Goal: Register for event/course

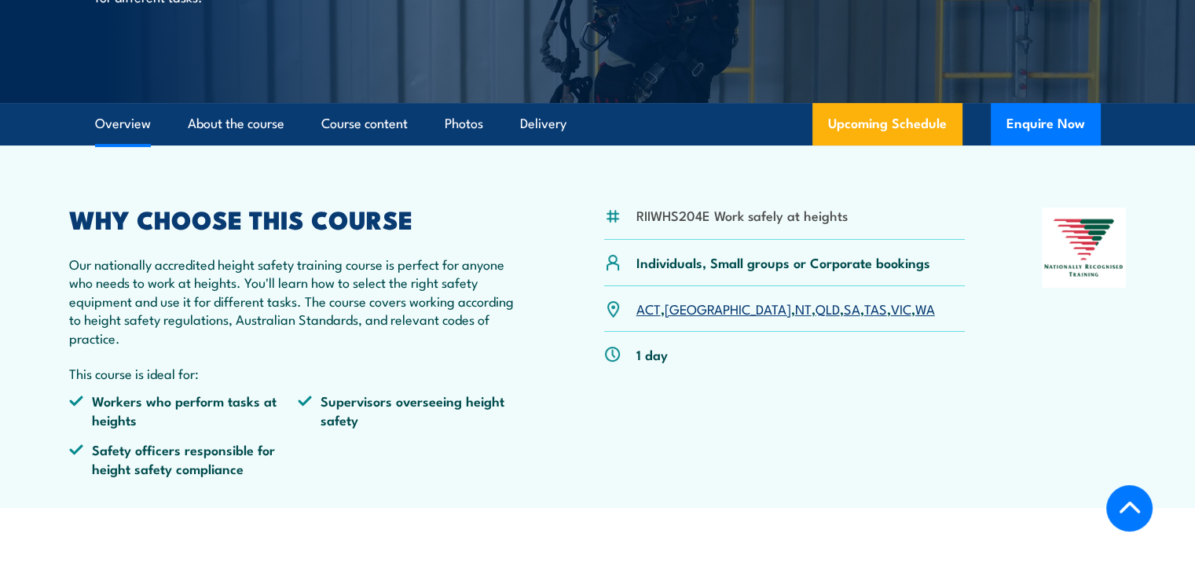
scroll to position [346, 0]
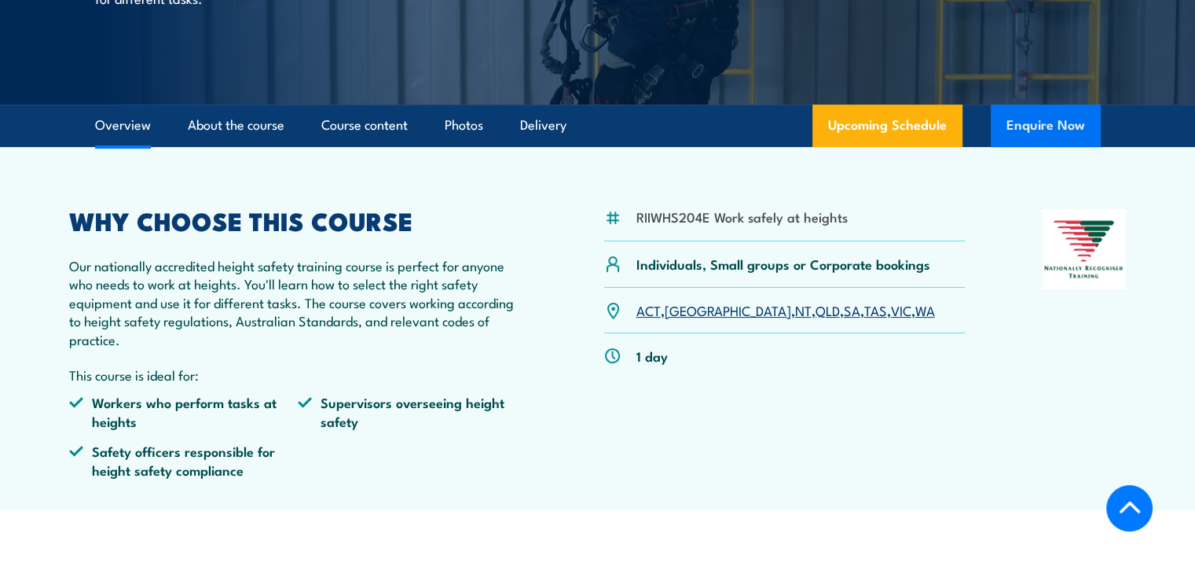
click at [1005, 139] on button "Enquire Now" at bounding box center [1046, 126] width 110 height 42
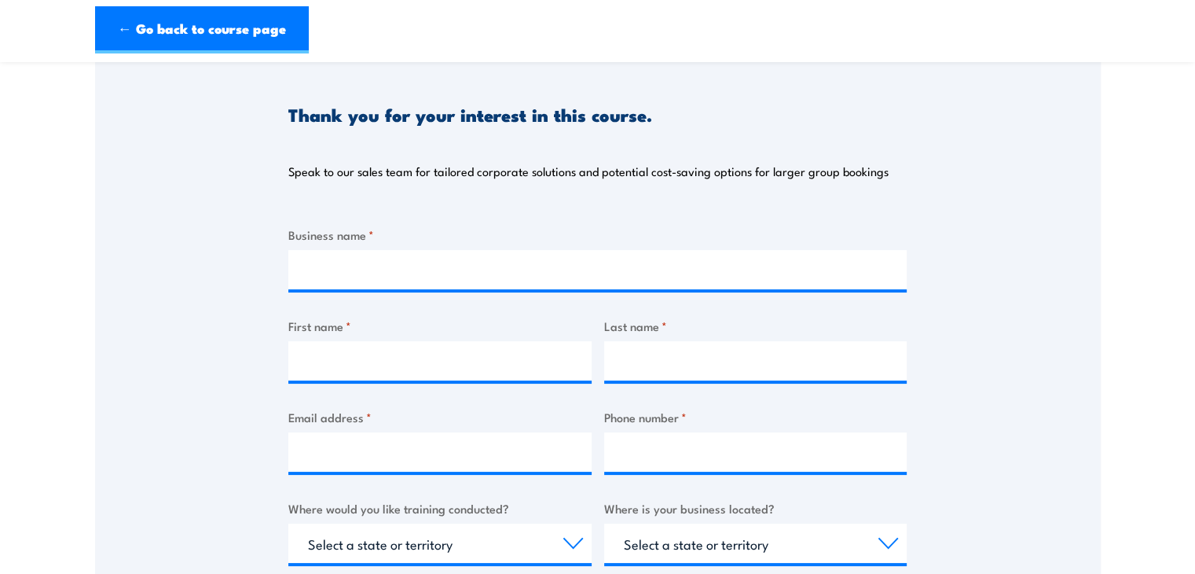
scroll to position [154, 0]
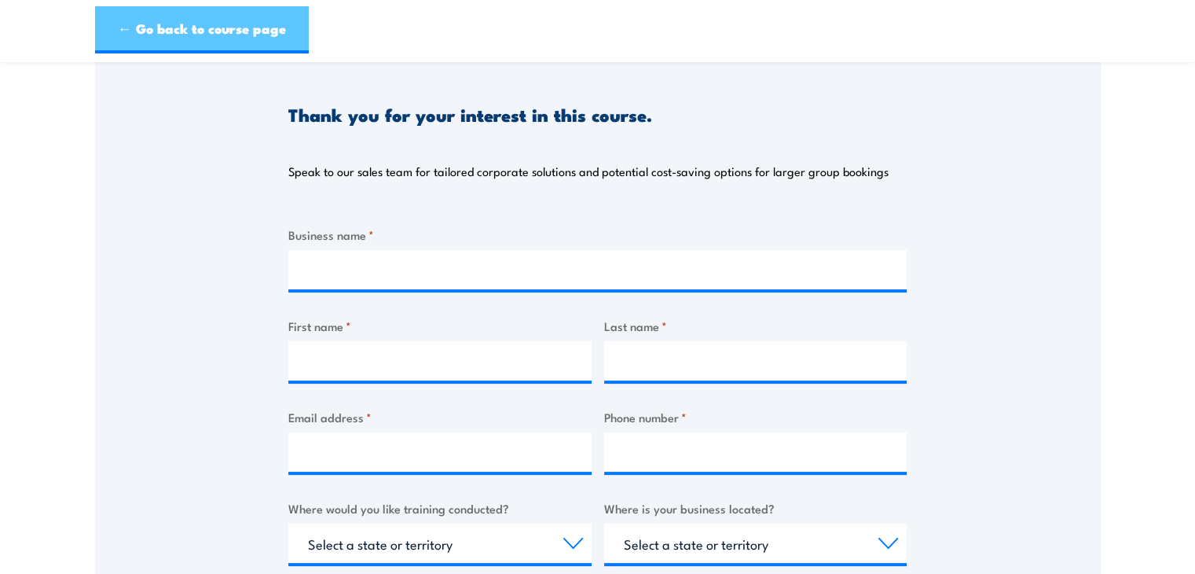
click at [149, 44] on link "← Go back to course page" at bounding box center [202, 29] width 214 height 47
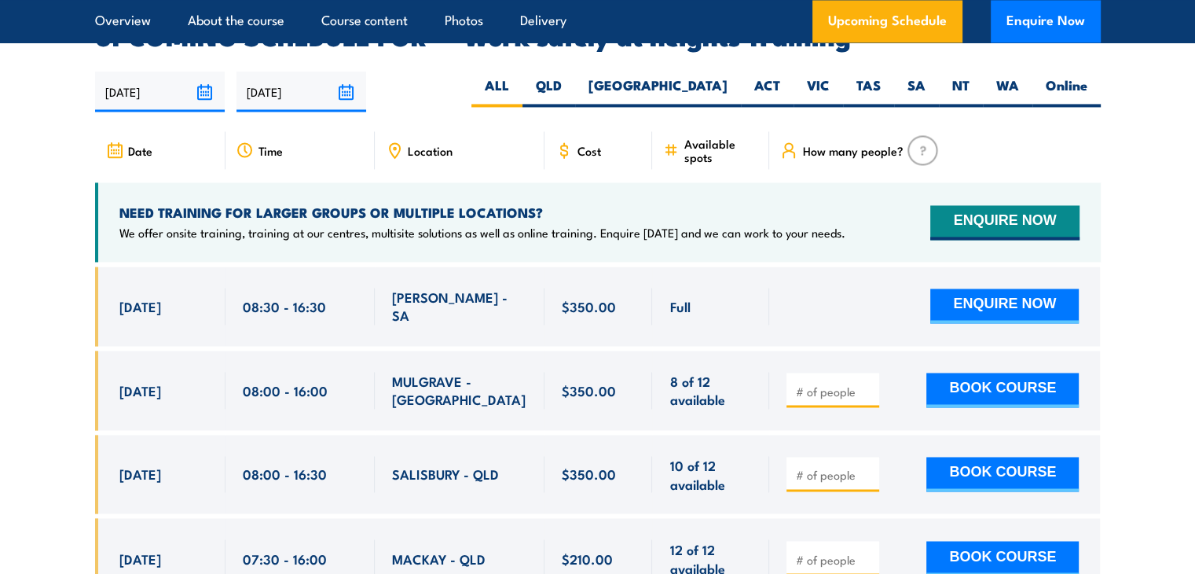
scroll to position [2500, 0]
click at [906, 76] on label "SA" at bounding box center [916, 91] width 45 height 31
click at [926, 76] on input "SA" at bounding box center [931, 81] width 10 height 10
radio input "true"
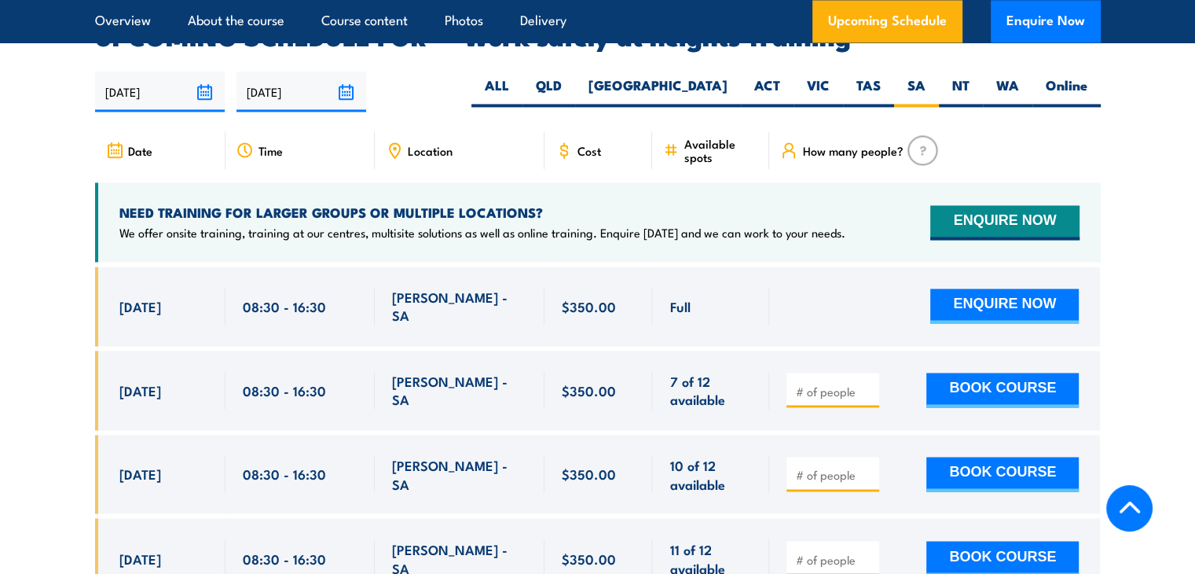
click at [832, 383] on input "number" at bounding box center [834, 391] width 79 height 16
type input "1"
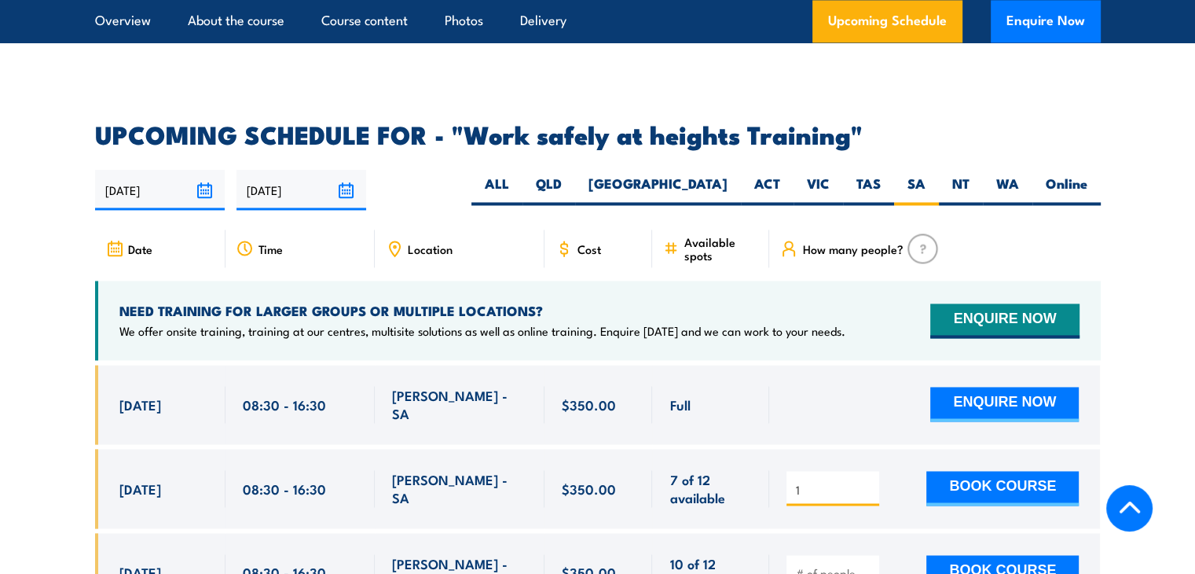
scroll to position [2399, 0]
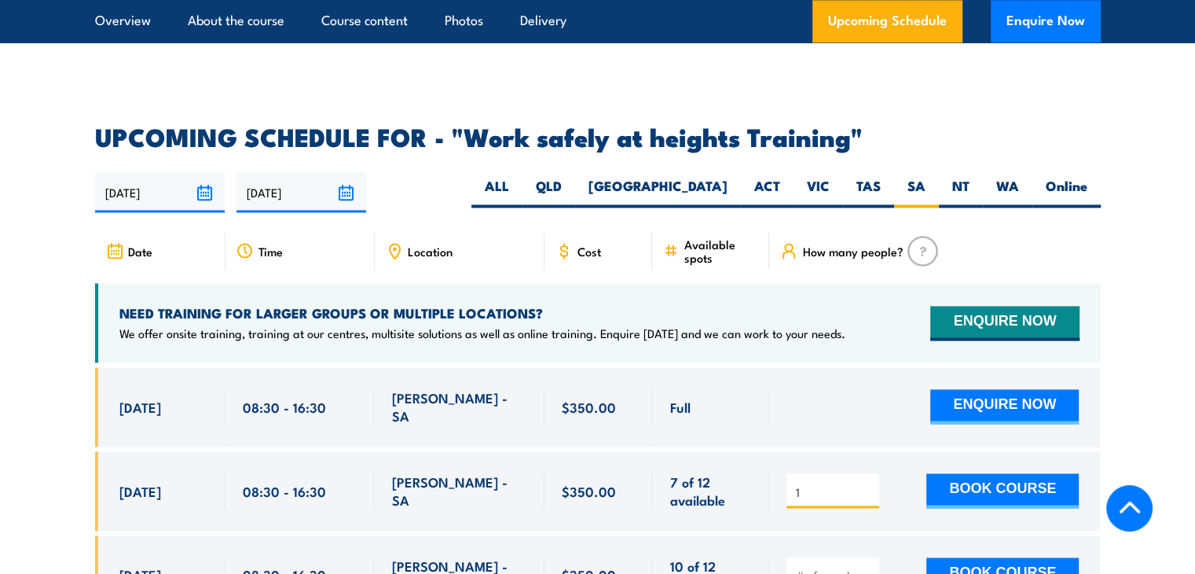
click at [626, 304] on h4 "NEED TRAINING FOR LARGER GROUPS OR MULTIPLE LOCATIONS?" at bounding box center [482, 312] width 726 height 17
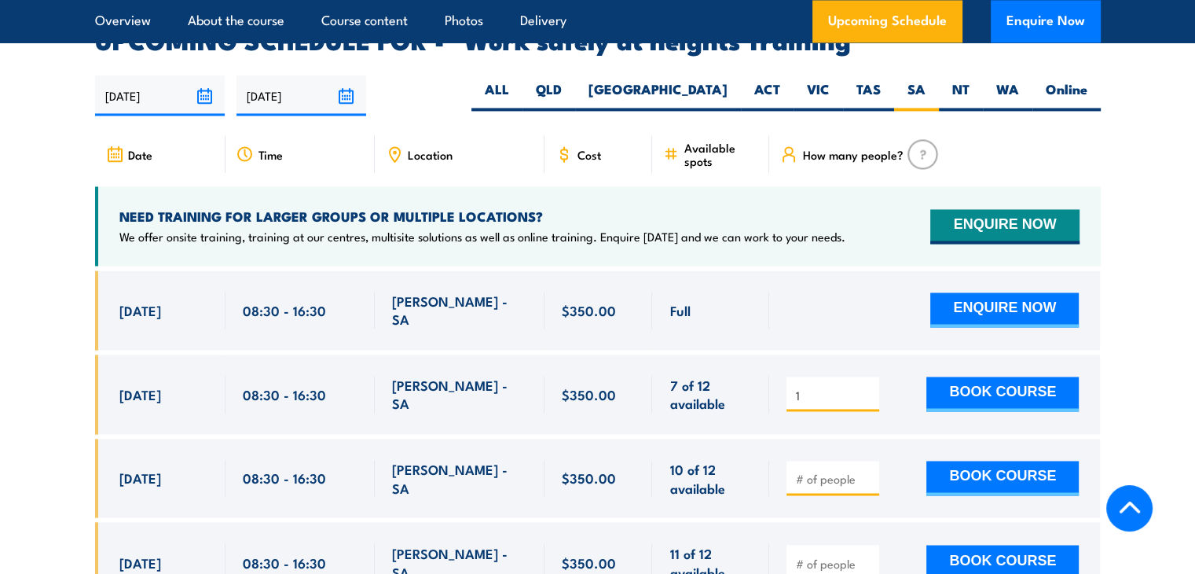
scroll to position [2496, 0]
click at [801, 270] on div at bounding box center [934, 309] width 331 height 79
click at [990, 292] on button "ENQUIRE NOW" at bounding box center [1004, 309] width 149 height 35
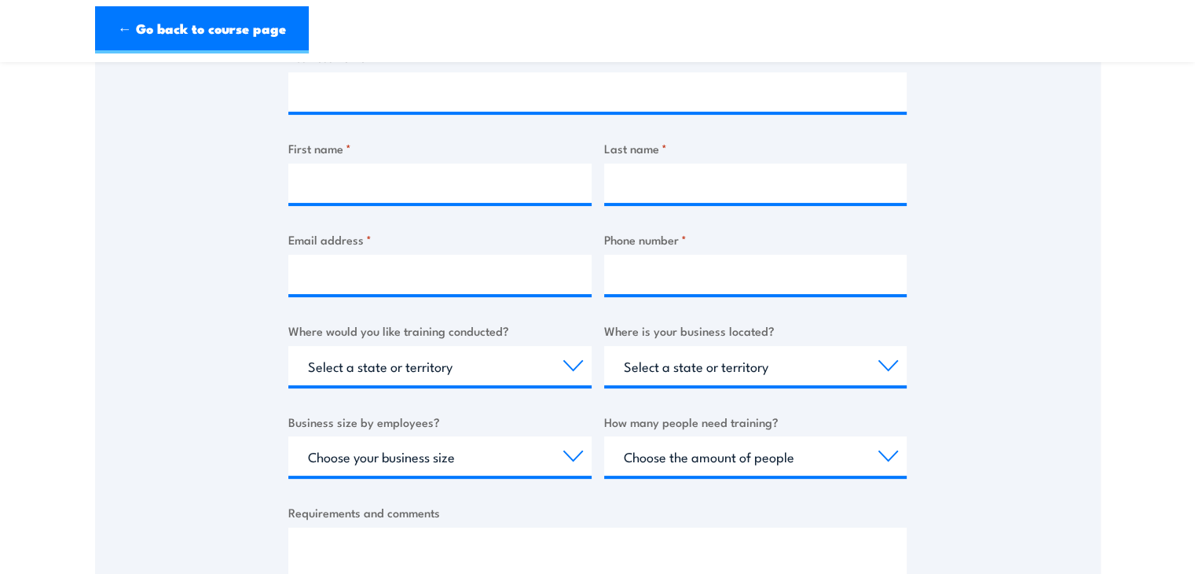
scroll to position [352, 0]
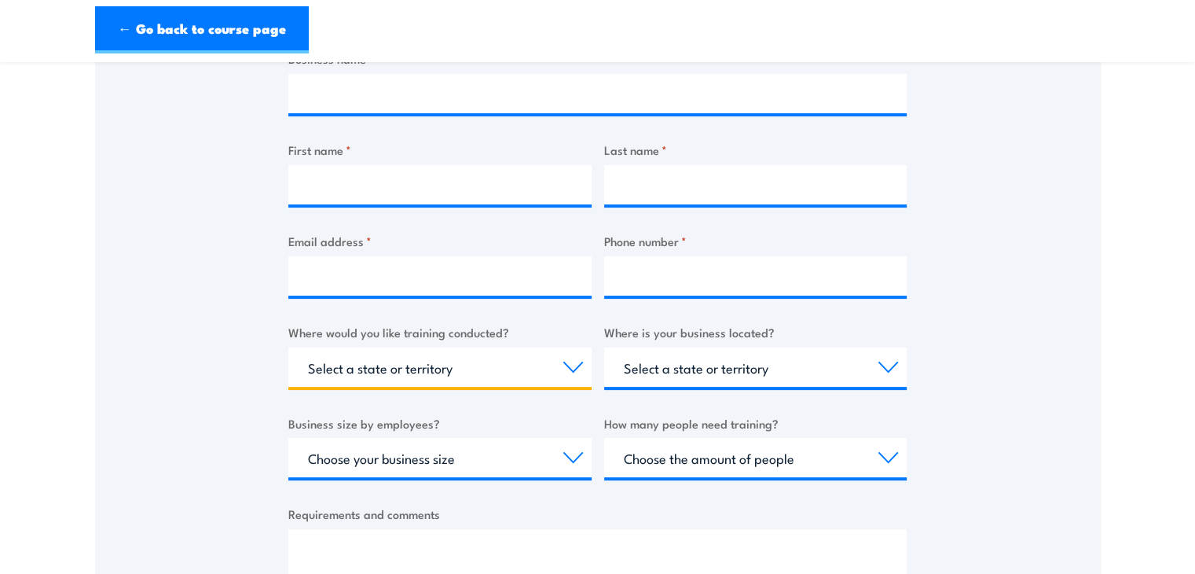
click at [504, 371] on select "Select a state or territory Nationally - multiple locations [GEOGRAPHIC_DATA] […" at bounding box center [439, 366] width 303 height 39
click at [288, 347] on select "Select a state or territory Nationally - multiple locations [GEOGRAPHIC_DATA] […" at bounding box center [439, 366] width 303 height 39
click at [402, 211] on div "Business name * First name * Last name * Email address * Phone number * Where w…" at bounding box center [597, 345] width 618 height 591
click at [394, 357] on select "Select a state or territory Nationally - multiple locations [GEOGRAPHIC_DATA] […" at bounding box center [439, 366] width 303 height 39
select select "SA"
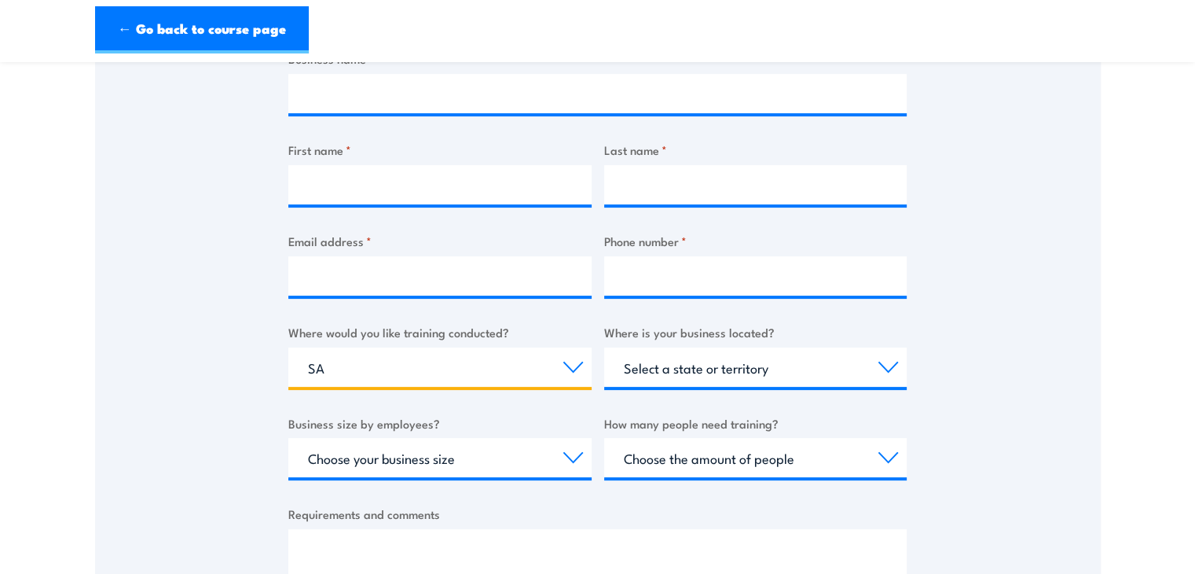
click at [288, 347] on select "Select a state or territory Nationally - multiple locations QLD NSW VIC SA ACT …" at bounding box center [439, 366] width 303 height 39
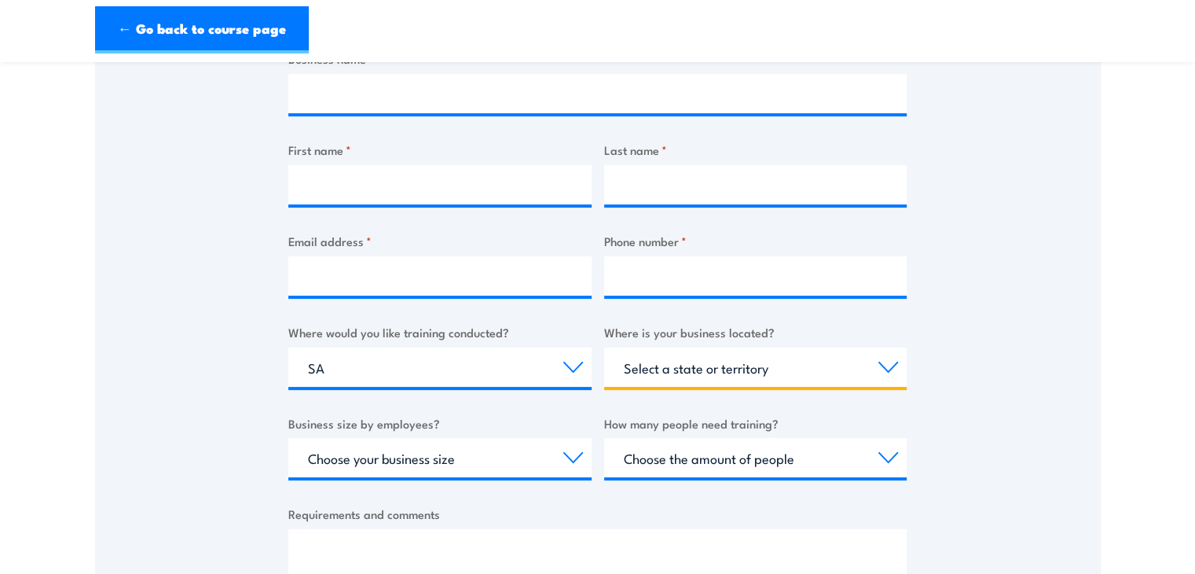
click at [646, 369] on select "Select a state or territory QLD NSW VIC SA ACT WA TAS NT" at bounding box center [755, 366] width 303 height 39
select select "SA"
click at [604, 347] on select "Select a state or territory QLD NSW VIC SA ACT WA TAS NT" at bounding box center [755, 366] width 303 height 39
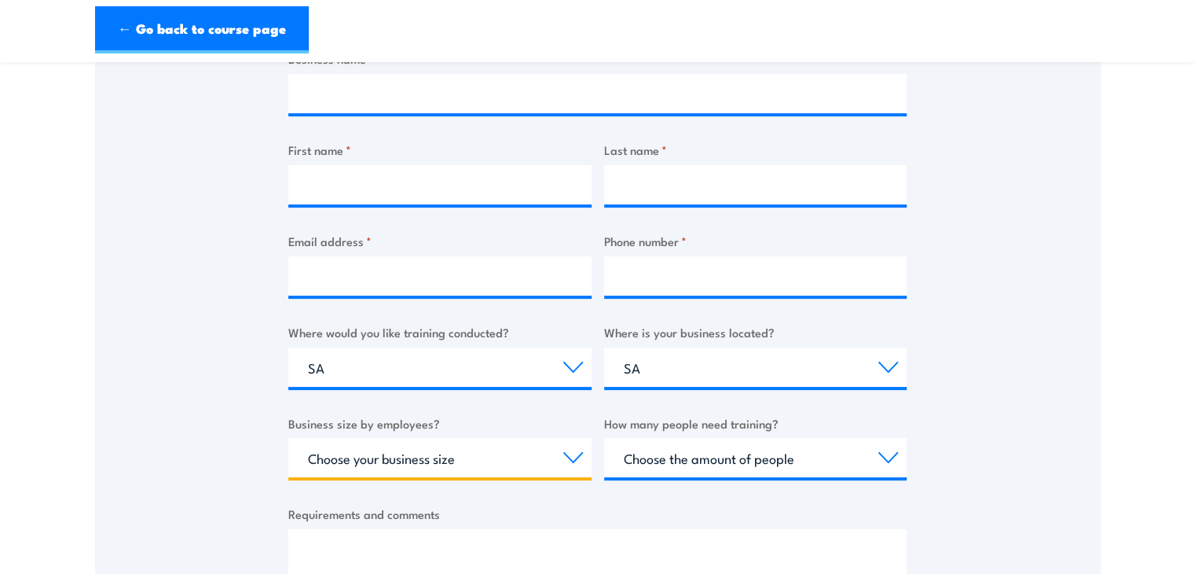
click at [421, 461] on select "Choose your business size 1 to 19 20 to 199 200+" at bounding box center [439, 457] width 303 height 39
select select "1 to 19"
click at [288, 438] on select "Choose your business size 1 to 19 20 to 199 200+" at bounding box center [439, 457] width 303 height 39
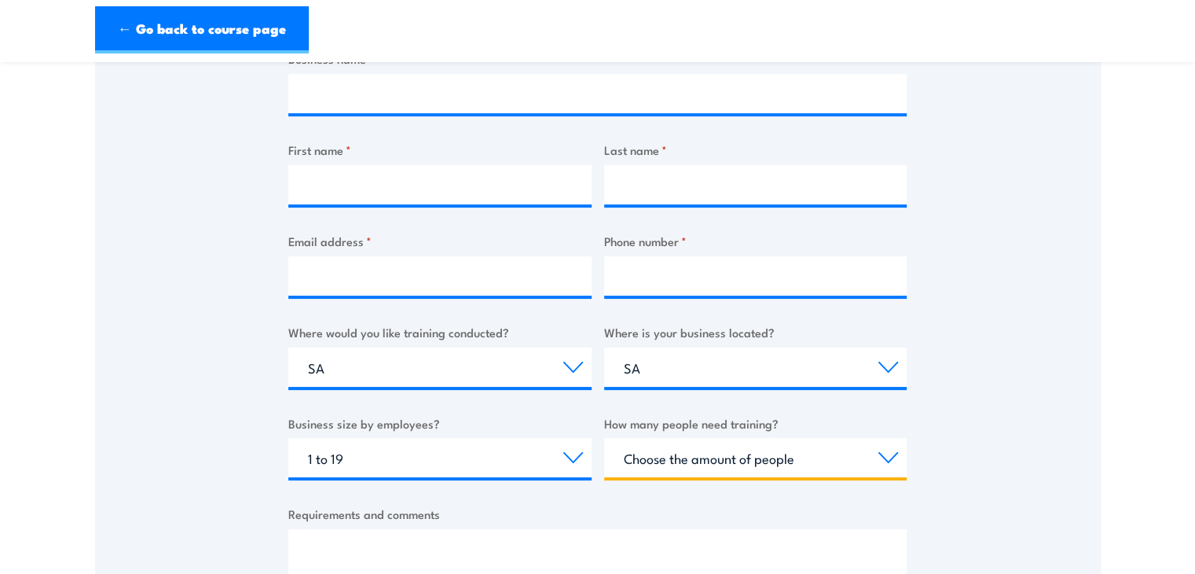
click at [638, 457] on select "Choose the amount of people 1 to 4 5 to 19 20+" at bounding box center [755, 457] width 303 height 39
select select "1 to 4"
click at [604, 438] on select "Choose the amount of people 1 to 4 5 to 19 20+" at bounding box center [755, 457] width 303 height 39
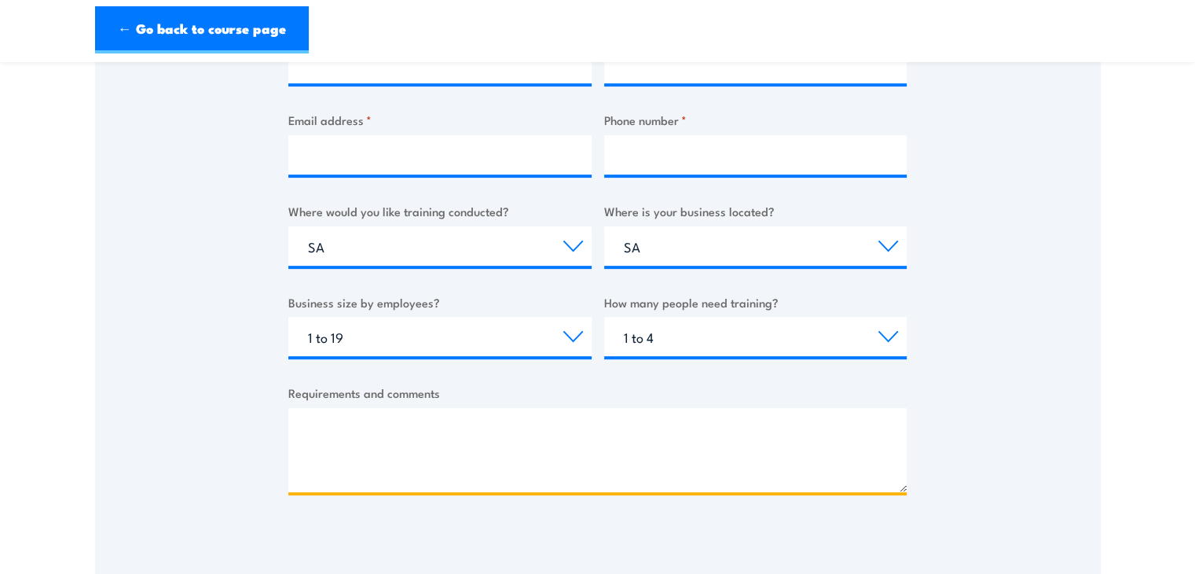
click at [450, 442] on textarea "Requirements and comments" at bounding box center [597, 450] width 618 height 84
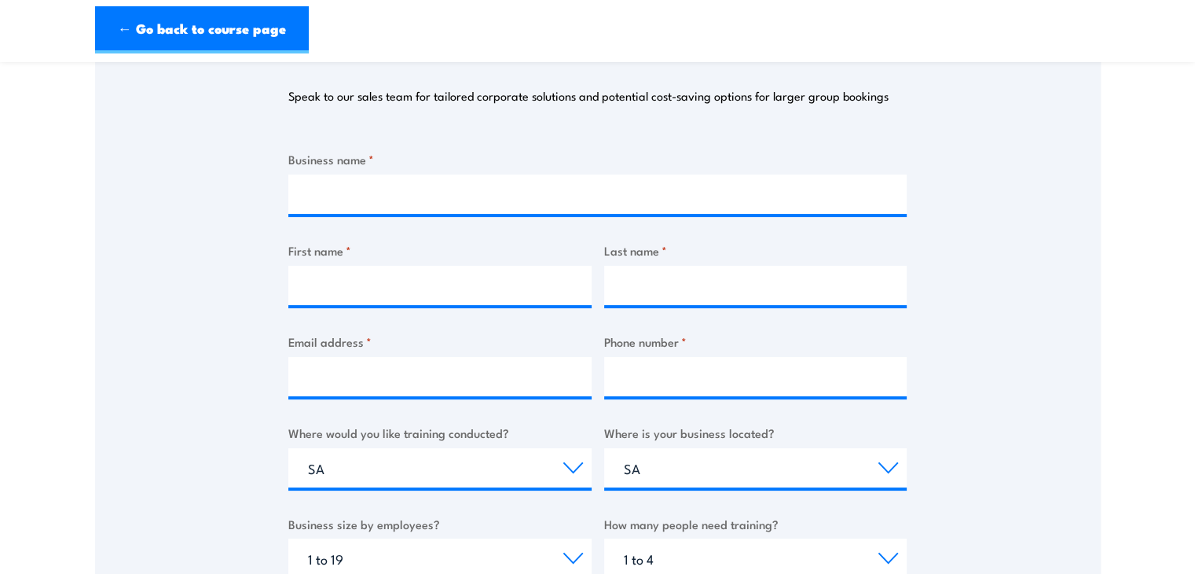
click at [600, 163] on label "Business name *" at bounding box center [597, 159] width 618 height 18
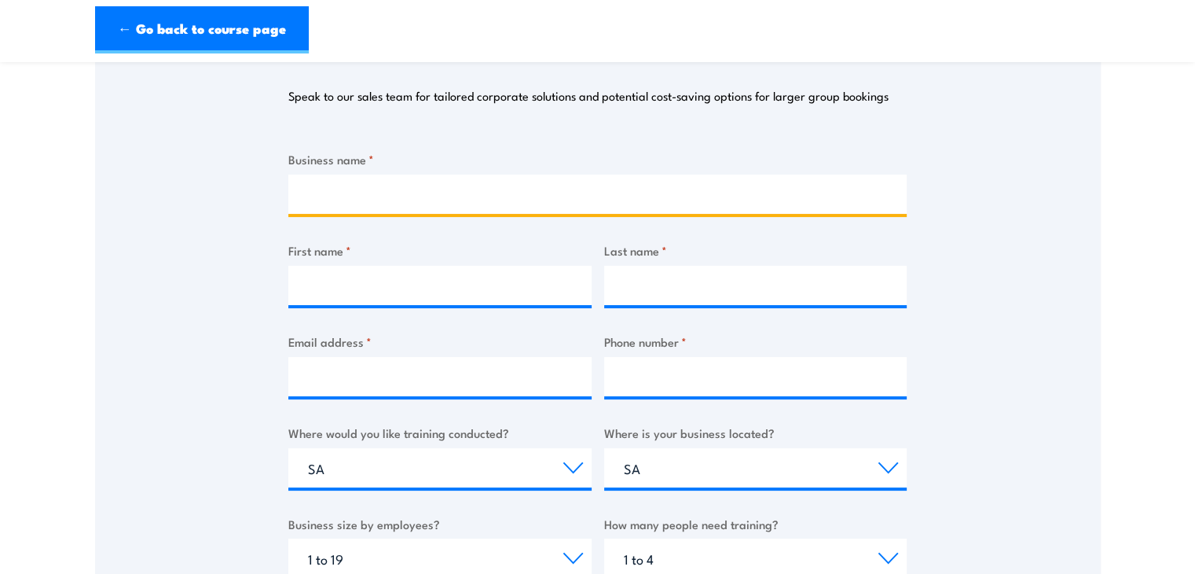
click at [600, 174] on input "Business name *" at bounding box center [597, 193] width 618 height 39
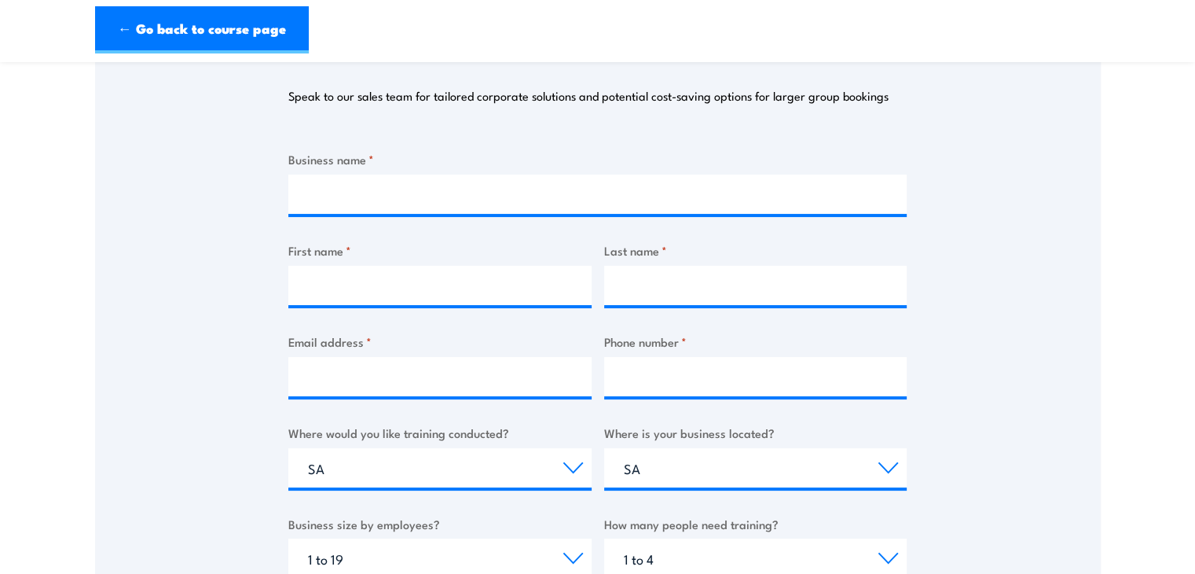
click at [600, 163] on label "Business name *" at bounding box center [597, 159] width 618 height 18
click at [600, 174] on input "Business name *" at bounding box center [597, 193] width 618 height 39
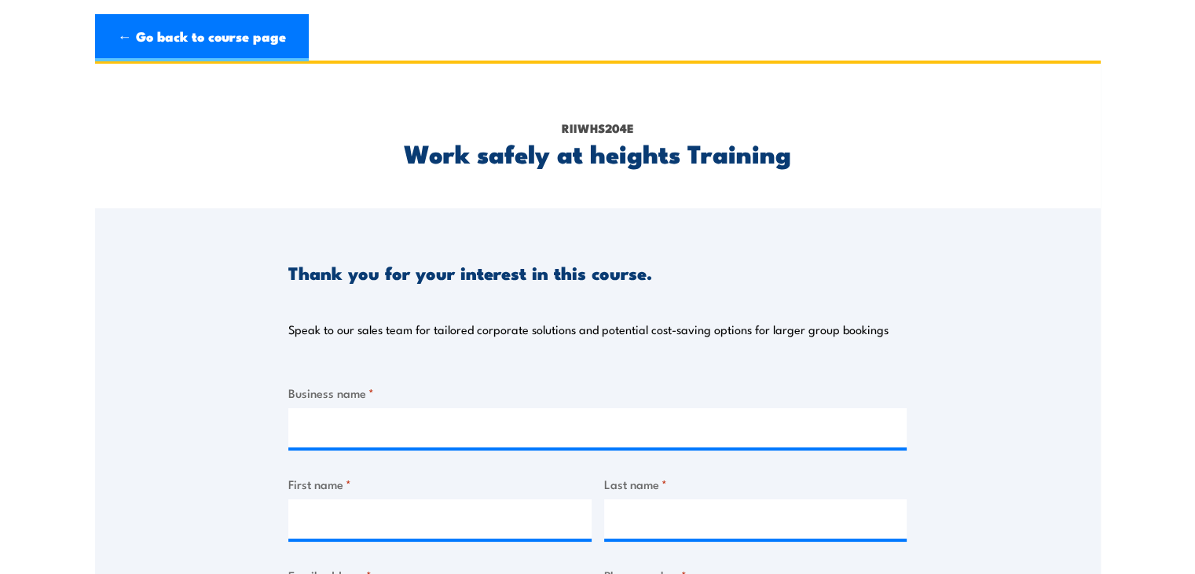
scroll to position [0, 0]
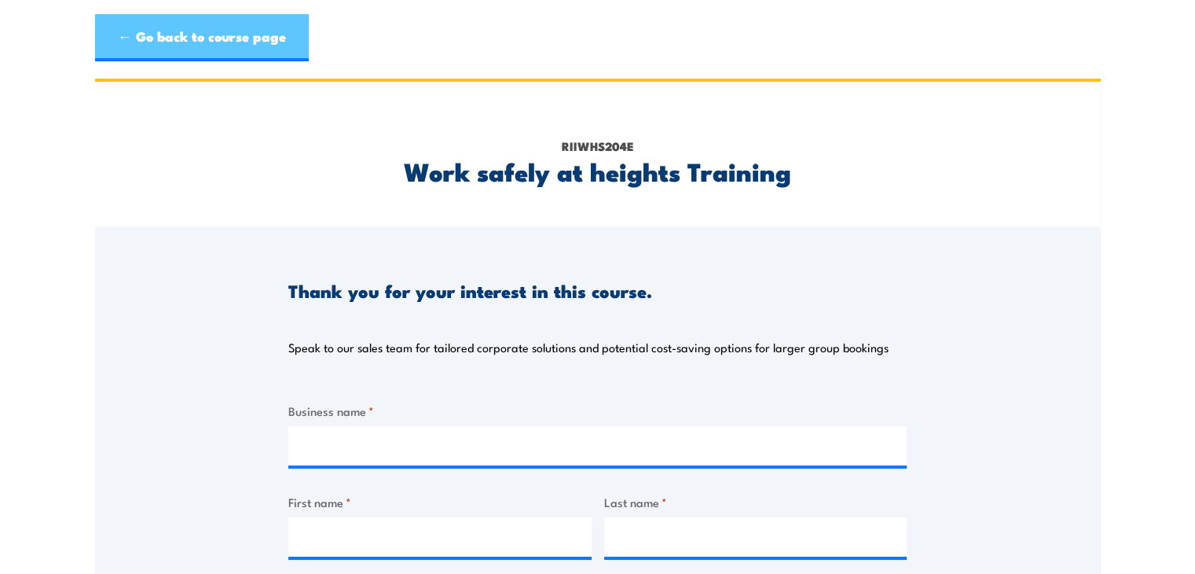
click at [244, 43] on link "← Go back to course page" at bounding box center [202, 37] width 214 height 47
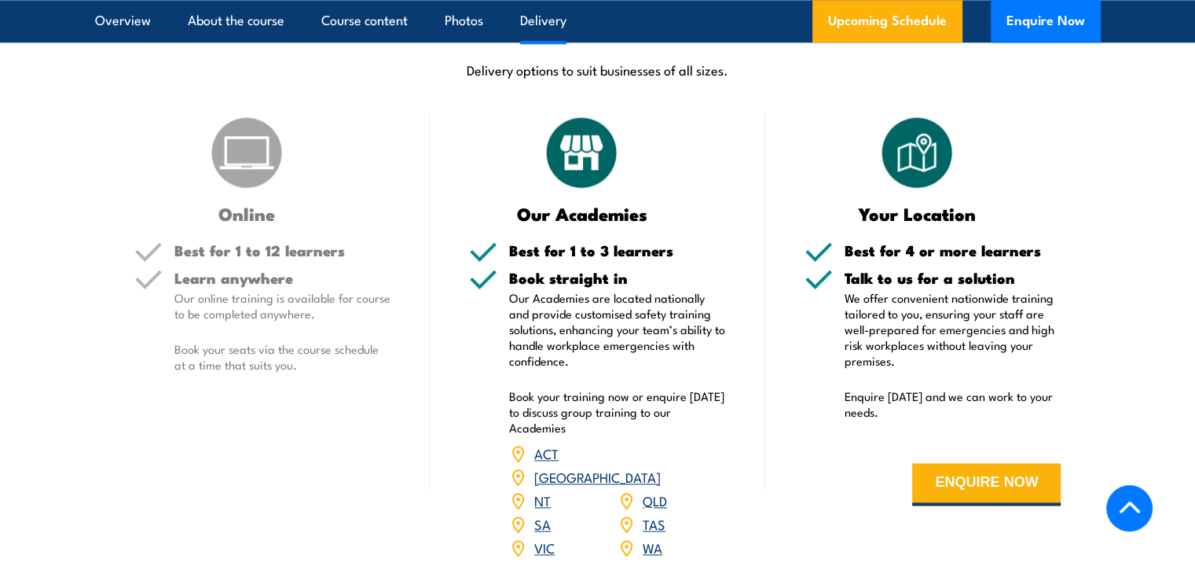
scroll to position [1875, 0]
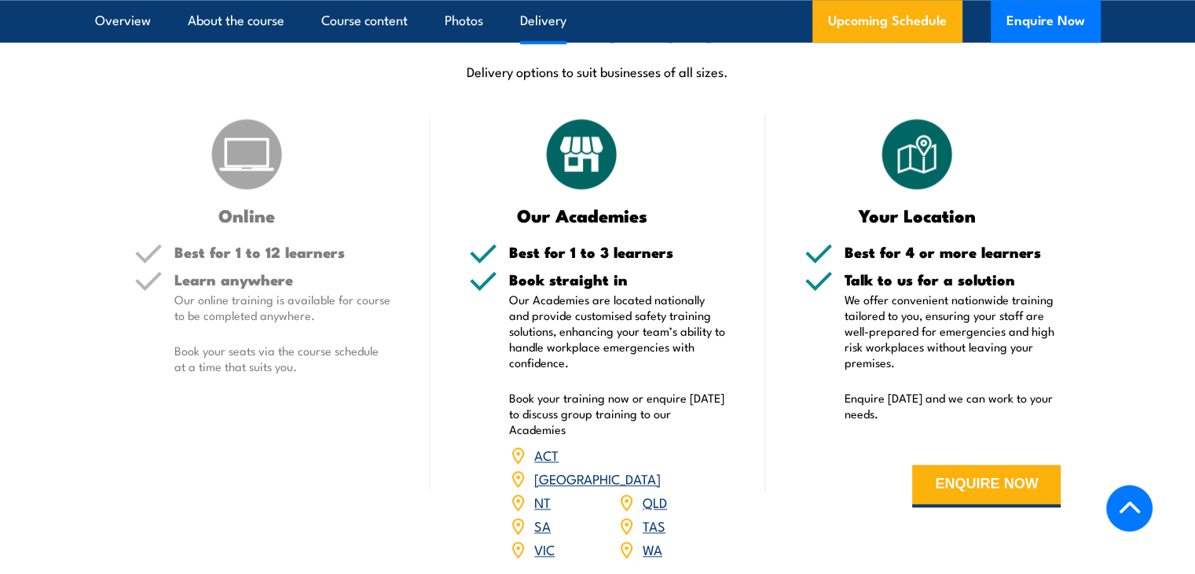
click at [303, 326] on div "Learn anywhere Our online training is available for course to be completed anyw…" at bounding box center [282, 336] width 217 height 128
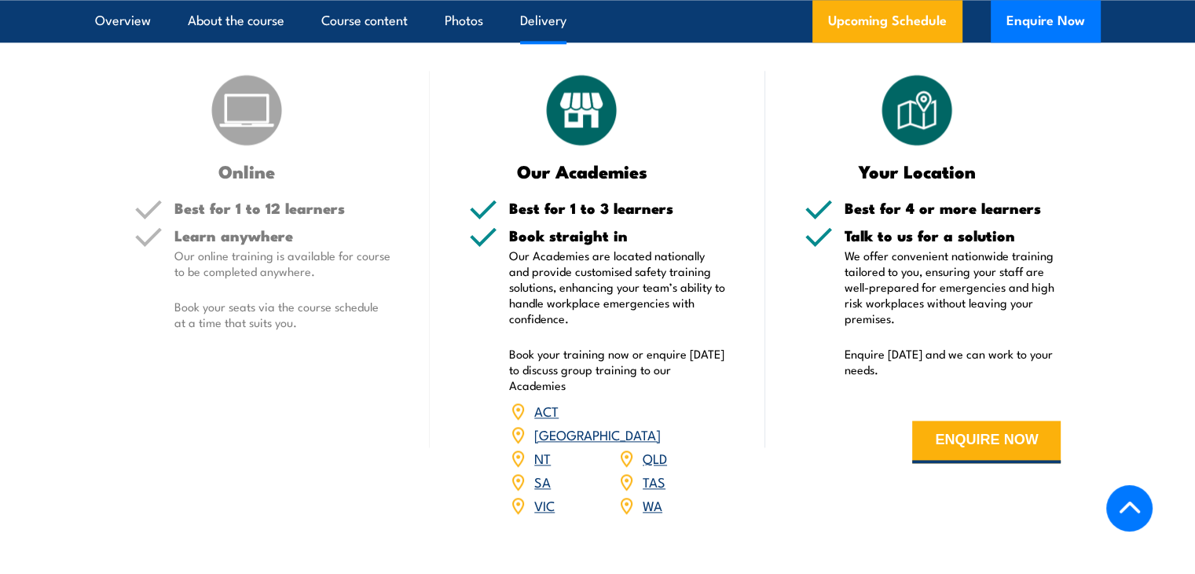
scroll to position [1921, 0]
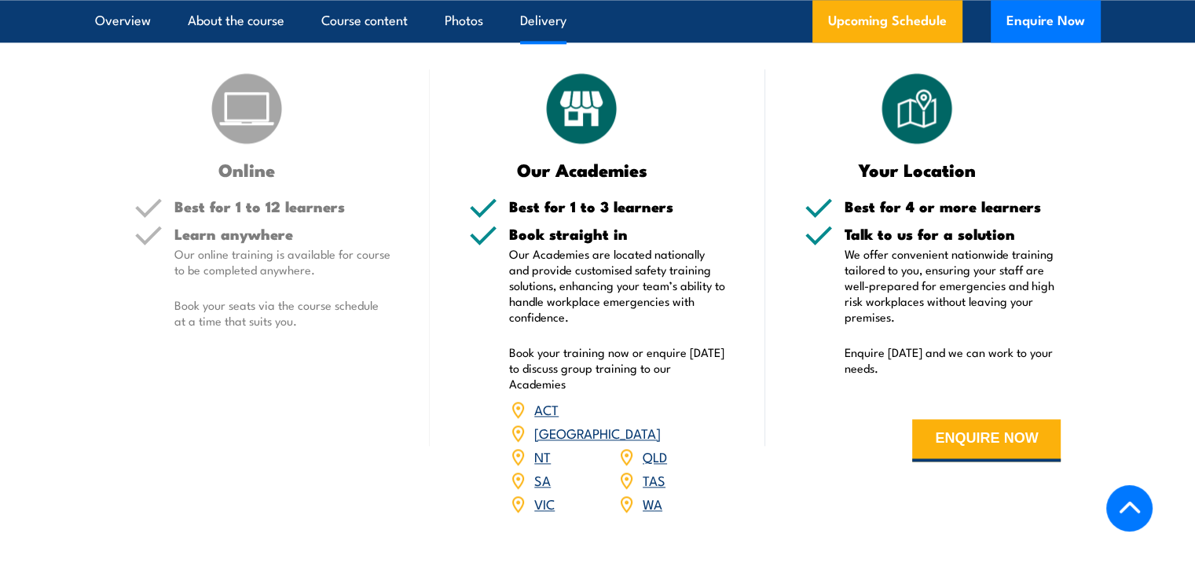
click at [547, 470] on link "SA" at bounding box center [542, 479] width 17 height 19
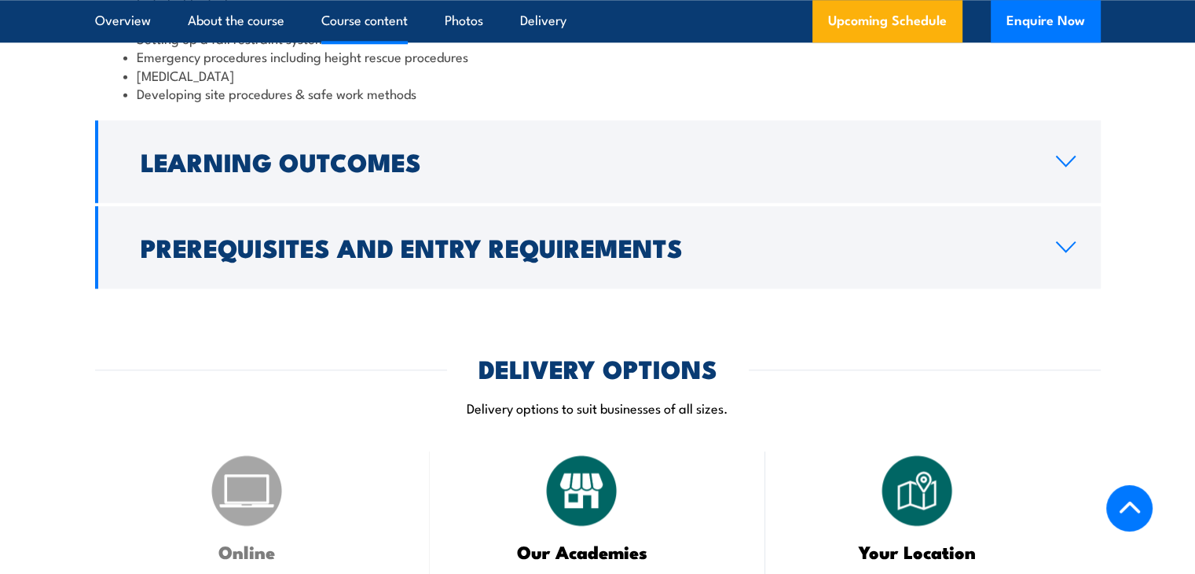
scroll to position [1337, 0]
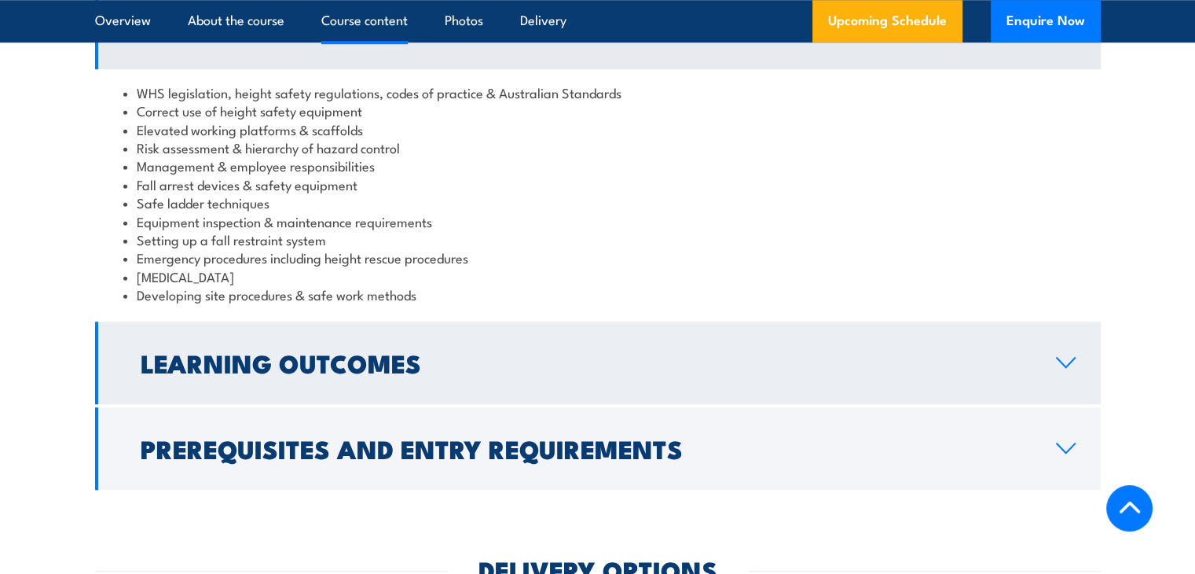
click at [740, 350] on link "Learning Outcomes" at bounding box center [598, 362] width 1006 height 83
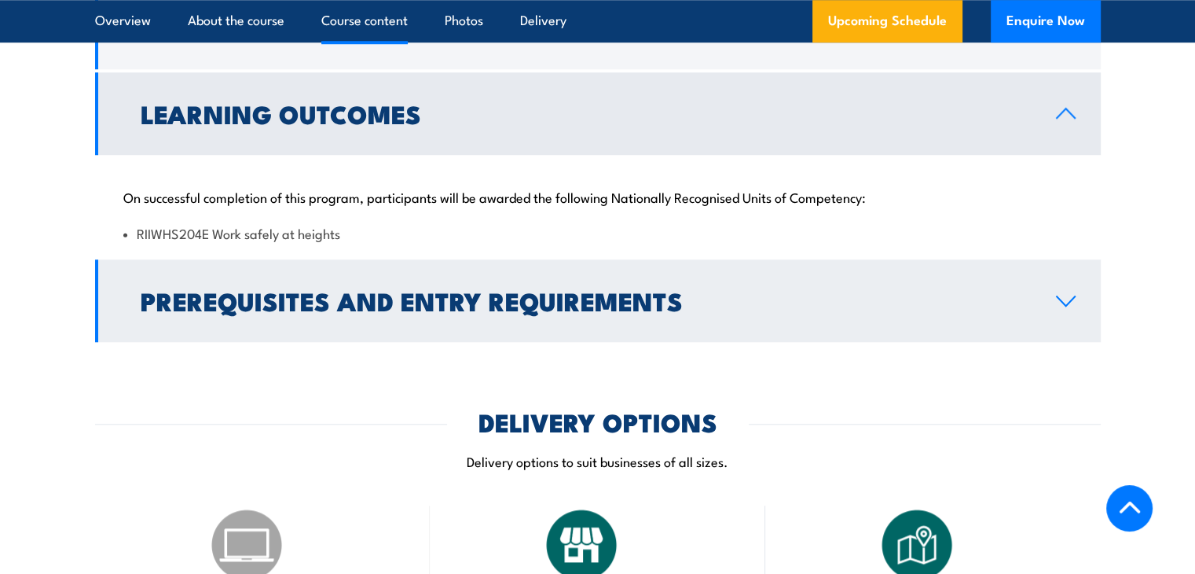
click at [574, 311] on h2 "Prerequisites and Entry Requirements" at bounding box center [586, 300] width 890 height 22
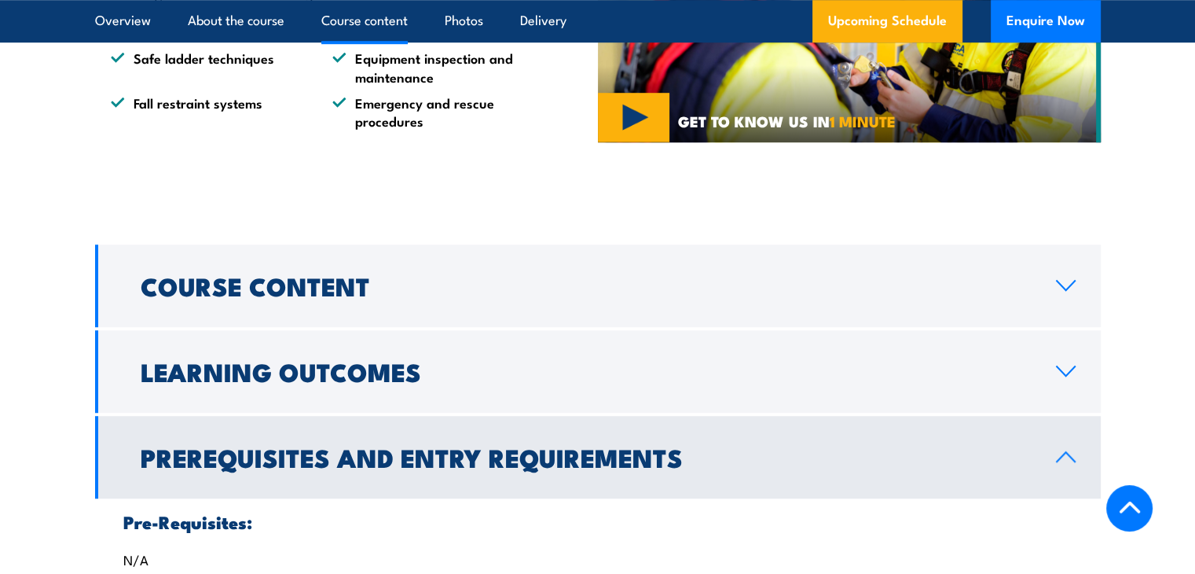
scroll to position [1079, 0]
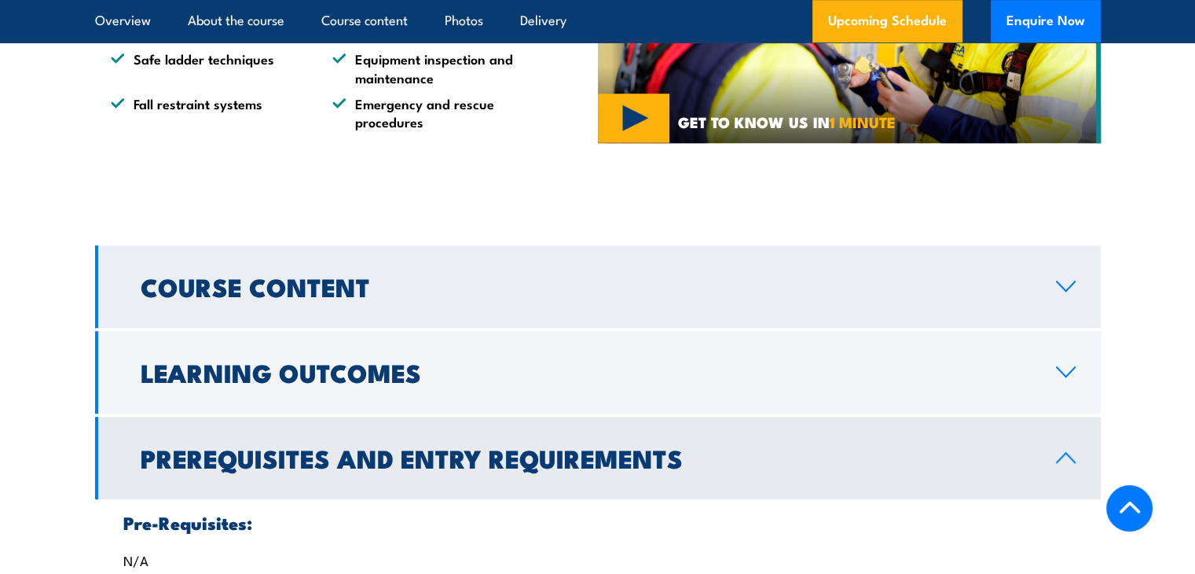
click at [574, 269] on link "Course Content" at bounding box center [598, 286] width 1006 height 83
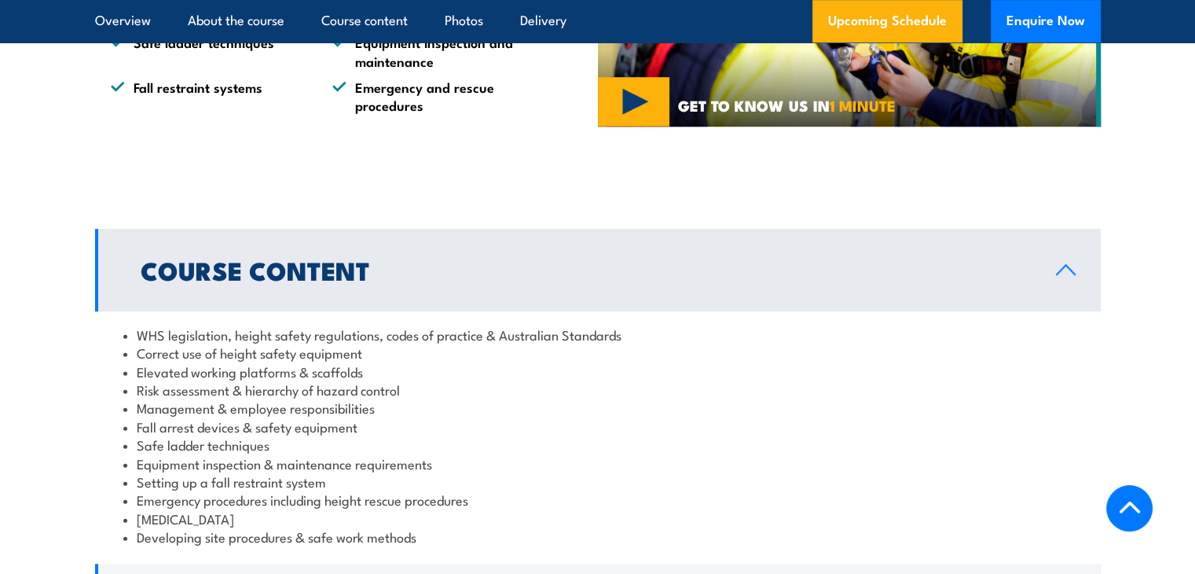
scroll to position [1097, 0]
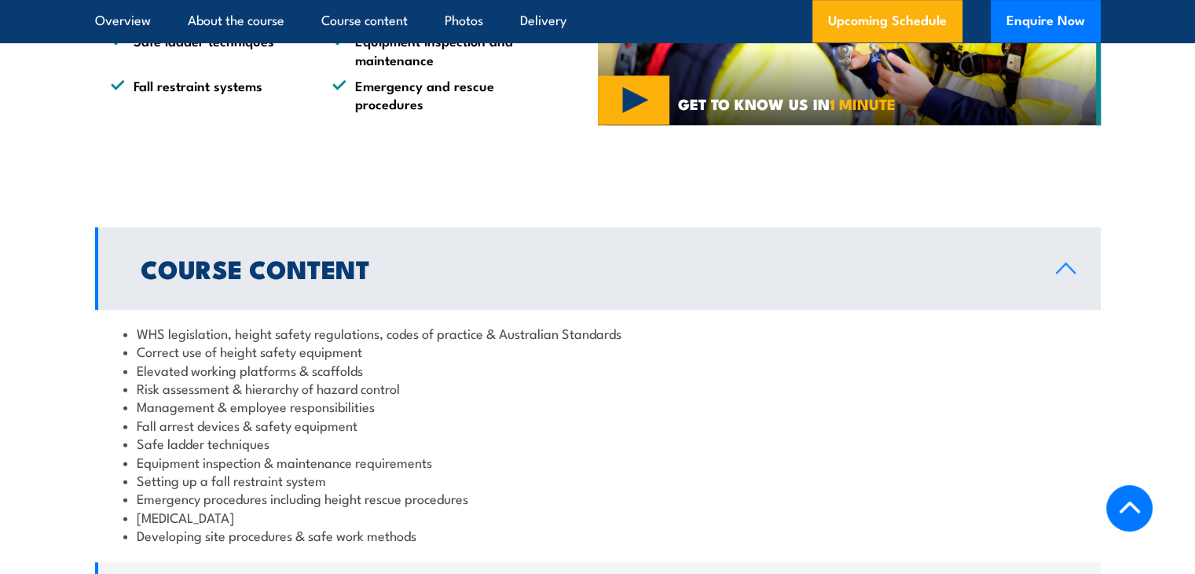
click at [574, 269] on h2 "Course Content" at bounding box center [586, 268] width 890 height 22
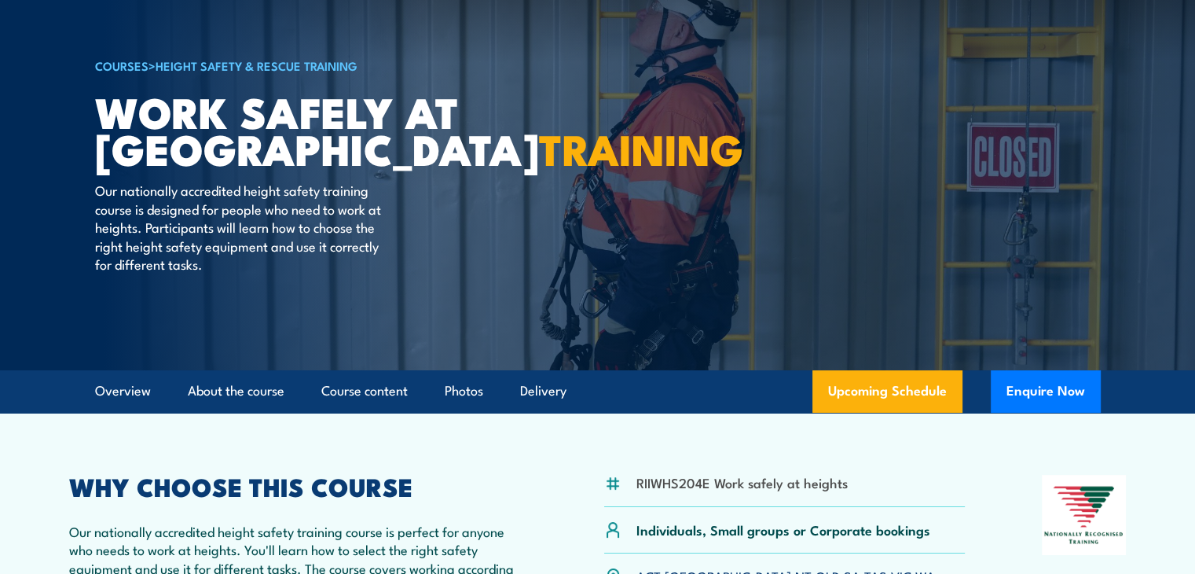
scroll to position [0, 0]
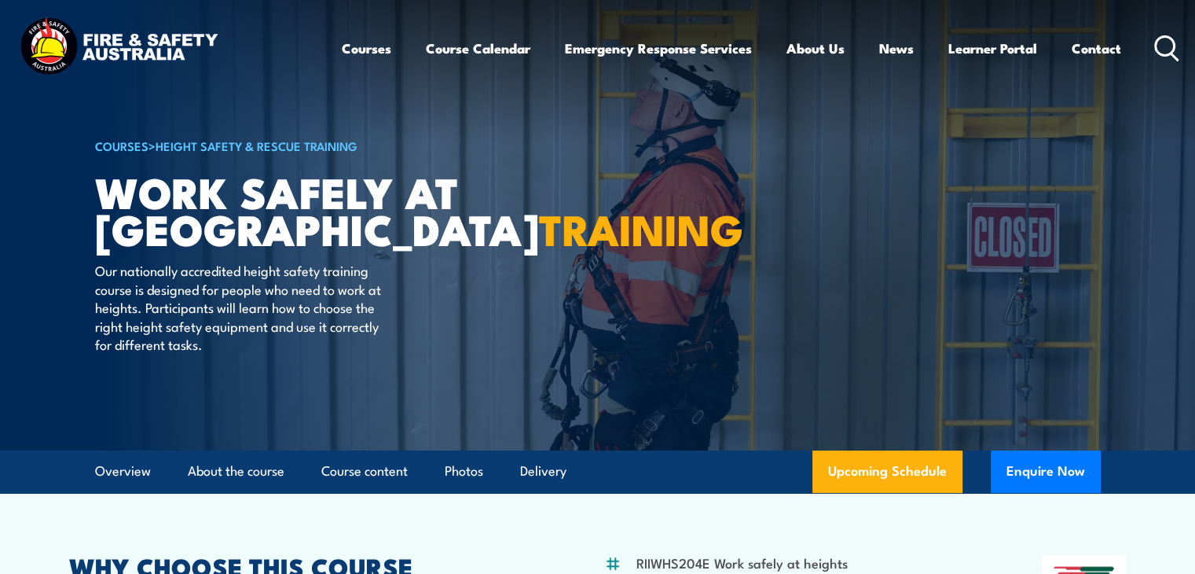
click at [141, 145] on link "COURSES" at bounding box center [121, 145] width 53 height 17
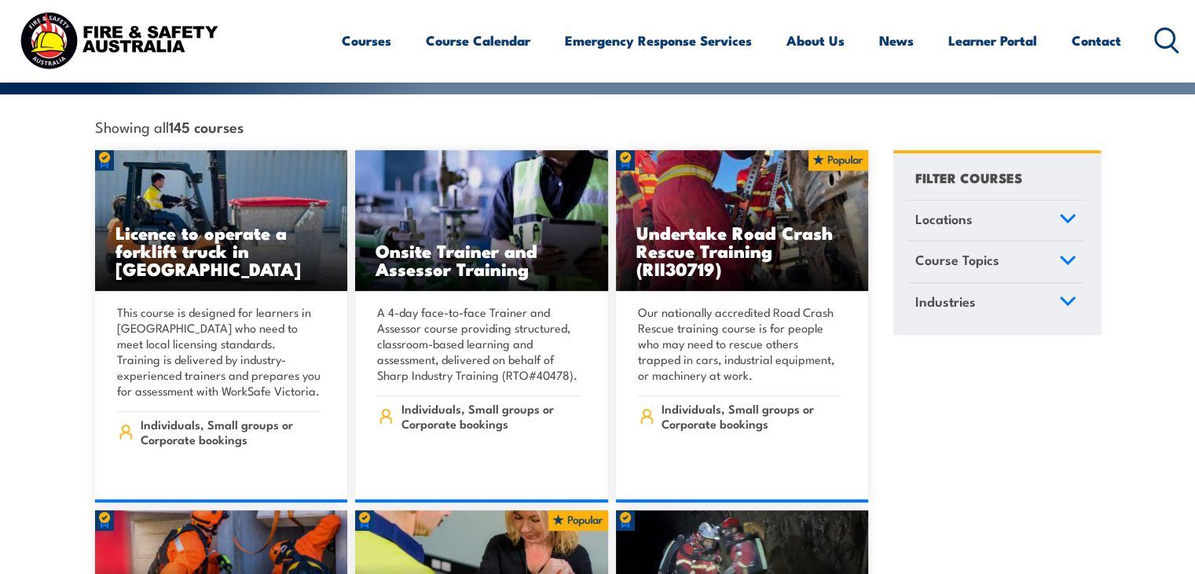
click at [357, 42] on link "Courses" at bounding box center [367, 41] width 50 height 42
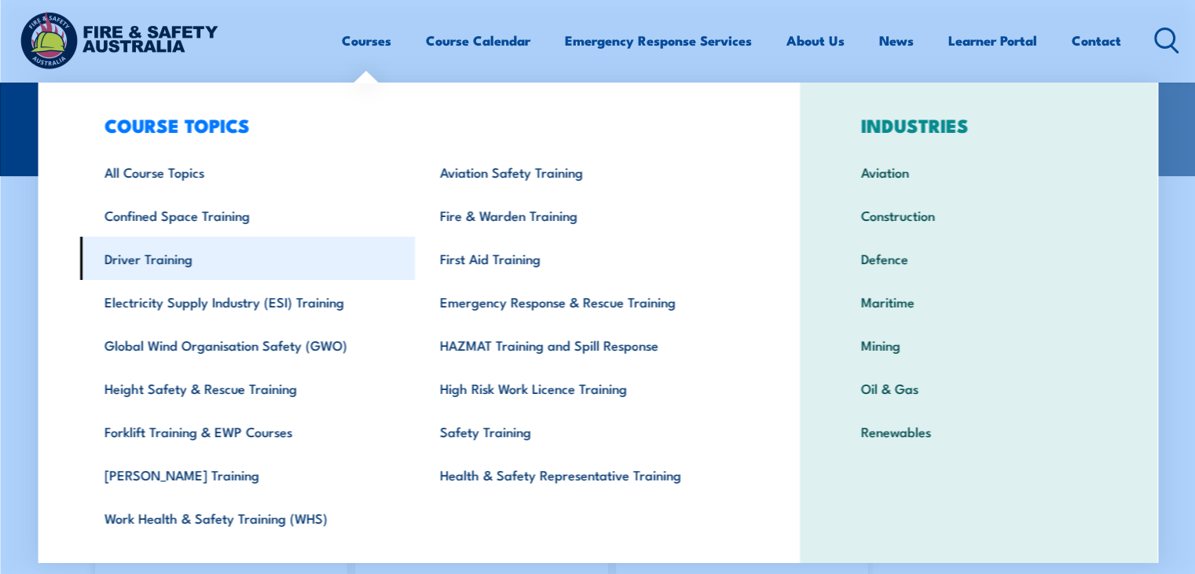
scroll to position [15, 0]
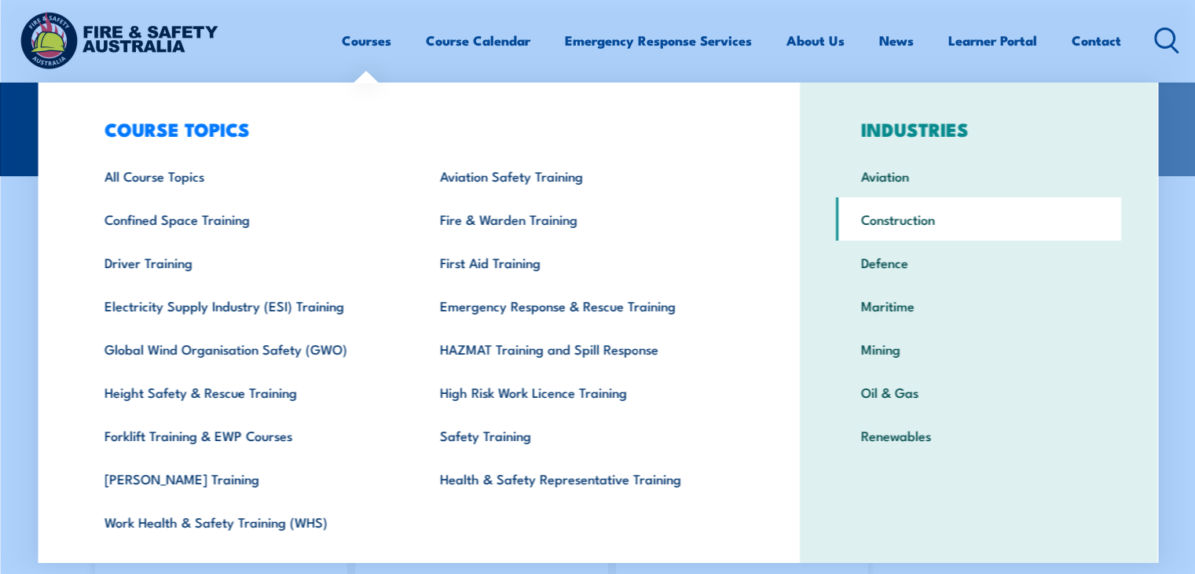
click at [889, 218] on link "Construction" at bounding box center [978, 218] width 285 height 43
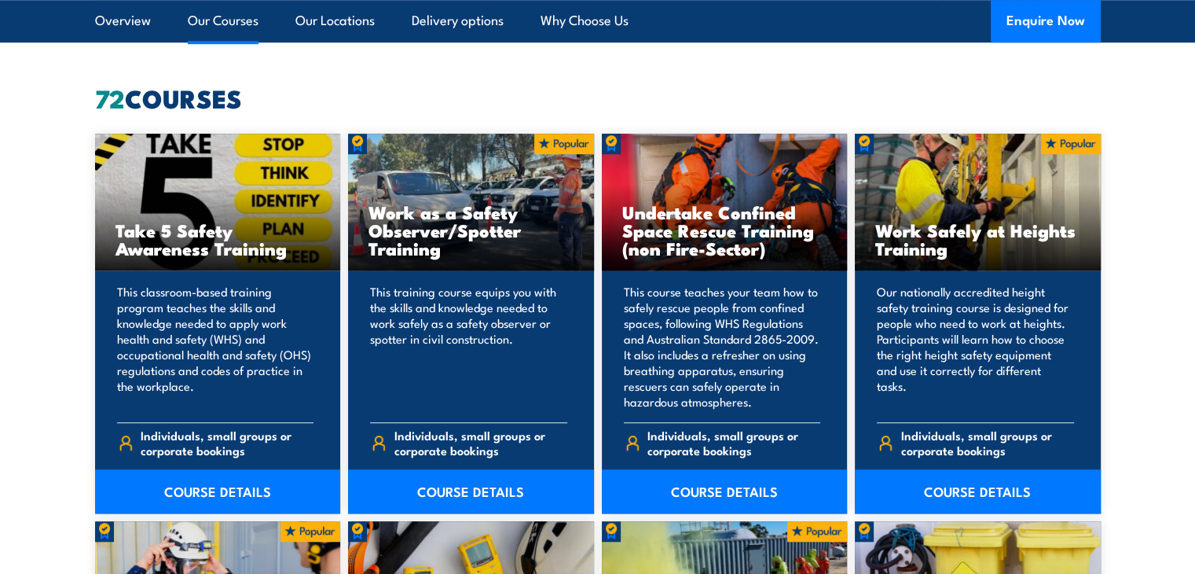
scroll to position [1198, 0]
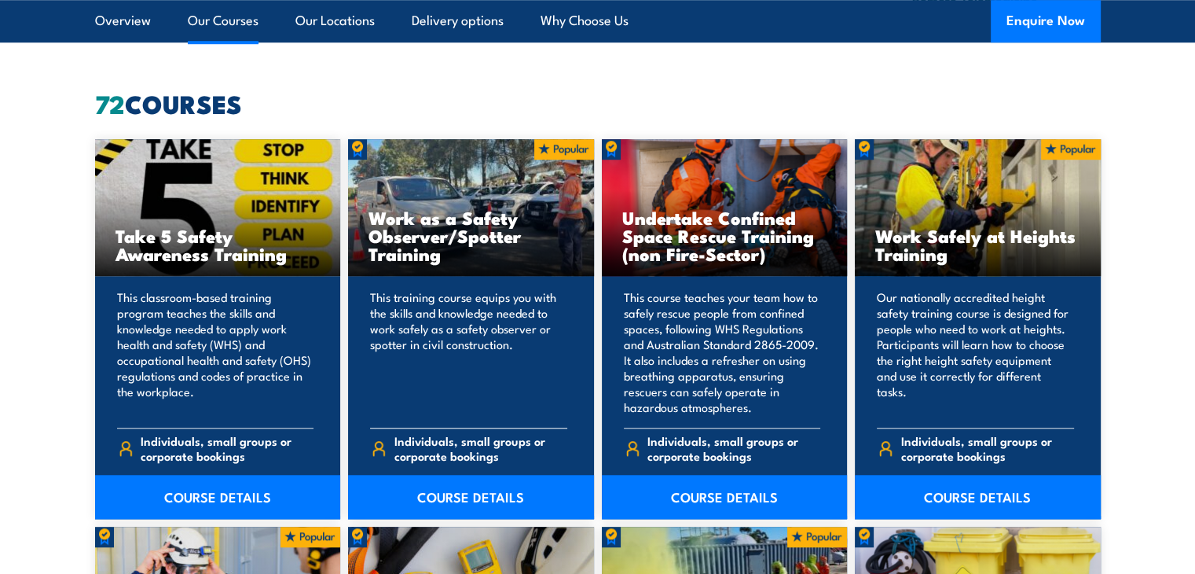
click at [447, 237] on h3 "Work as a Safety Observer/Spotter Training" at bounding box center [471, 235] width 205 height 54
click at [438, 493] on link "COURSE DETAILS" at bounding box center [471, 497] width 246 height 44
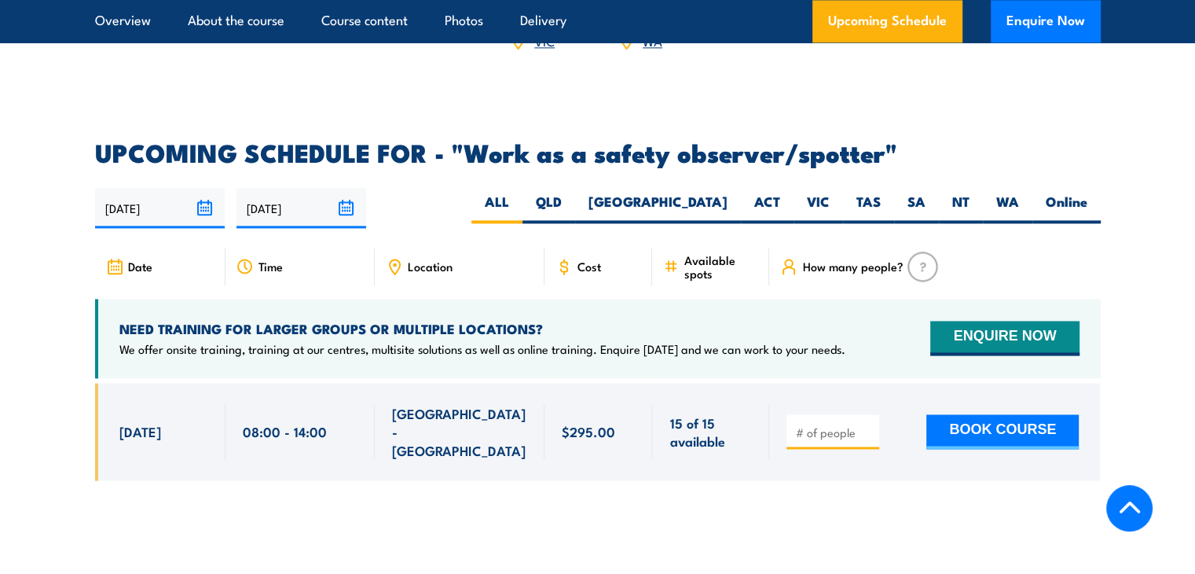
scroll to position [2200, 0]
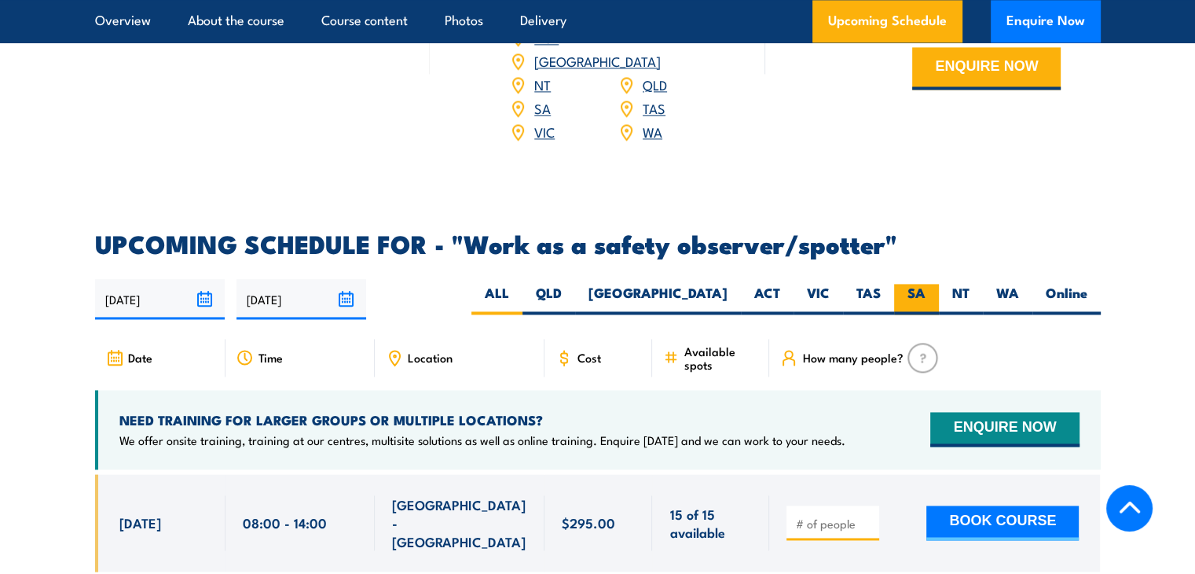
click at [914, 284] on label "SA" at bounding box center [916, 299] width 45 height 31
click at [926, 284] on input "SA" at bounding box center [931, 289] width 10 height 10
radio input "true"
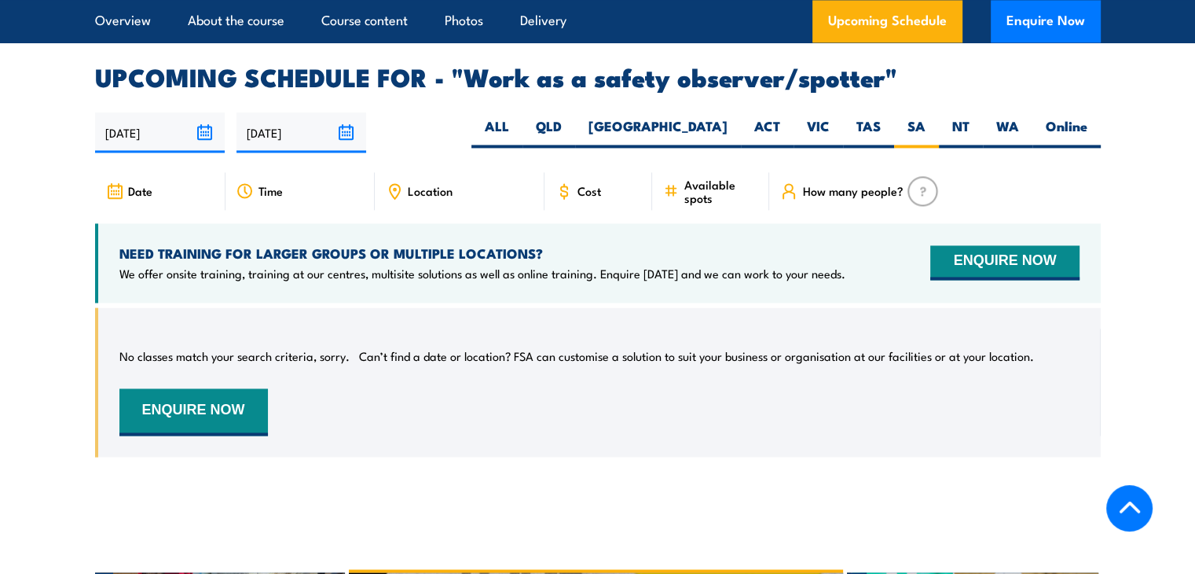
scroll to position [2367, 0]
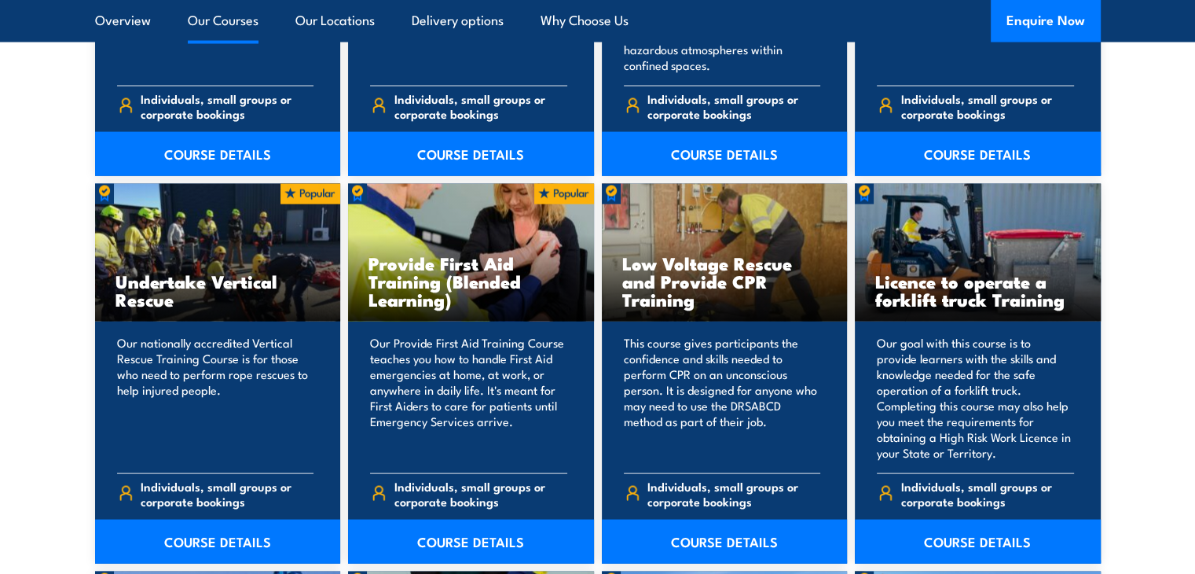
scroll to position [3106, 0]
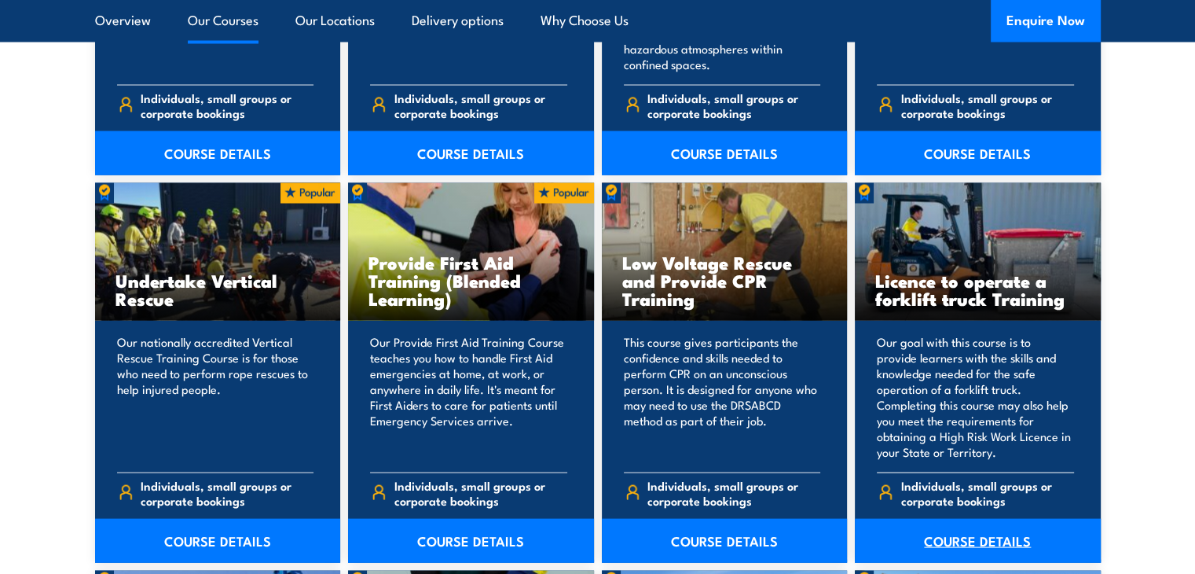
click at [975, 552] on link "COURSE DETAILS" at bounding box center [978, 541] width 246 height 44
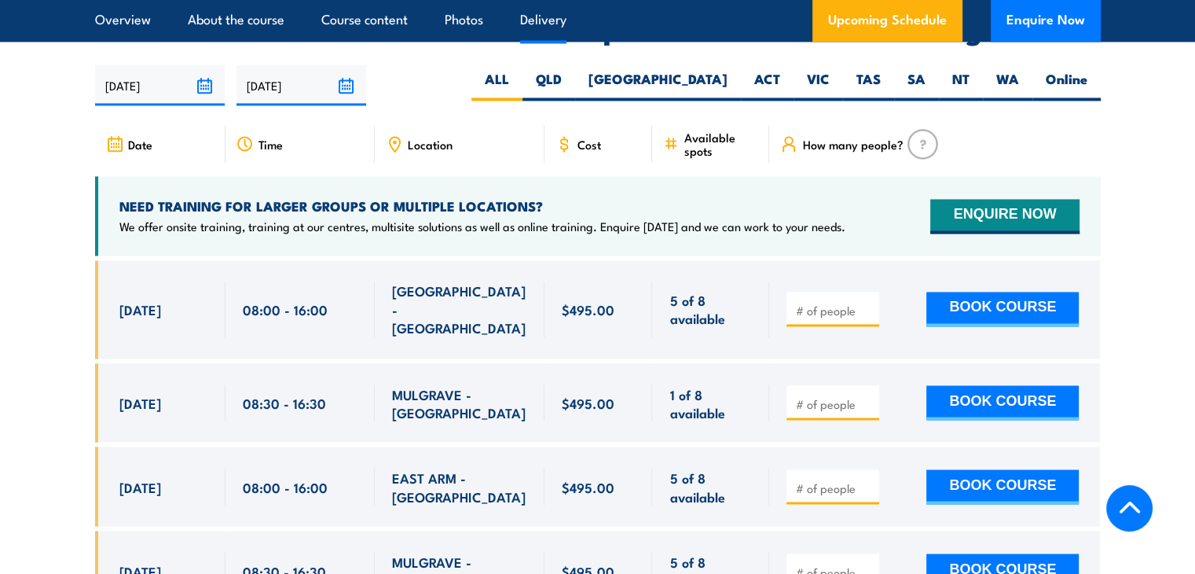
scroll to position [2244, 0]
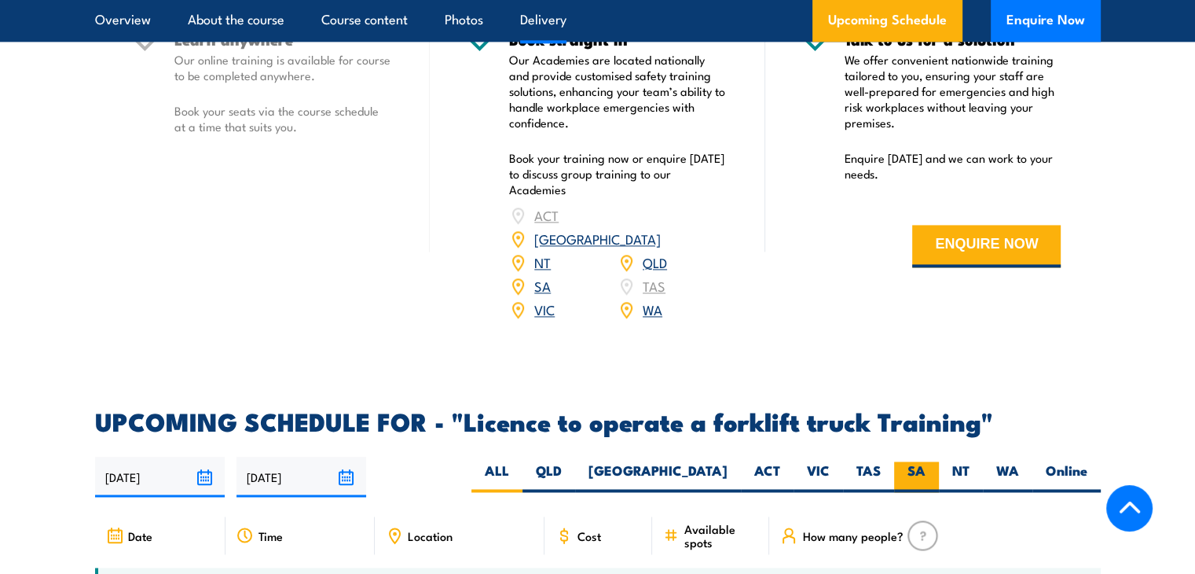
click at [918, 461] on label "SA" at bounding box center [916, 476] width 45 height 31
click at [926, 461] on input "SA" at bounding box center [931, 466] width 10 height 10
radio input "true"
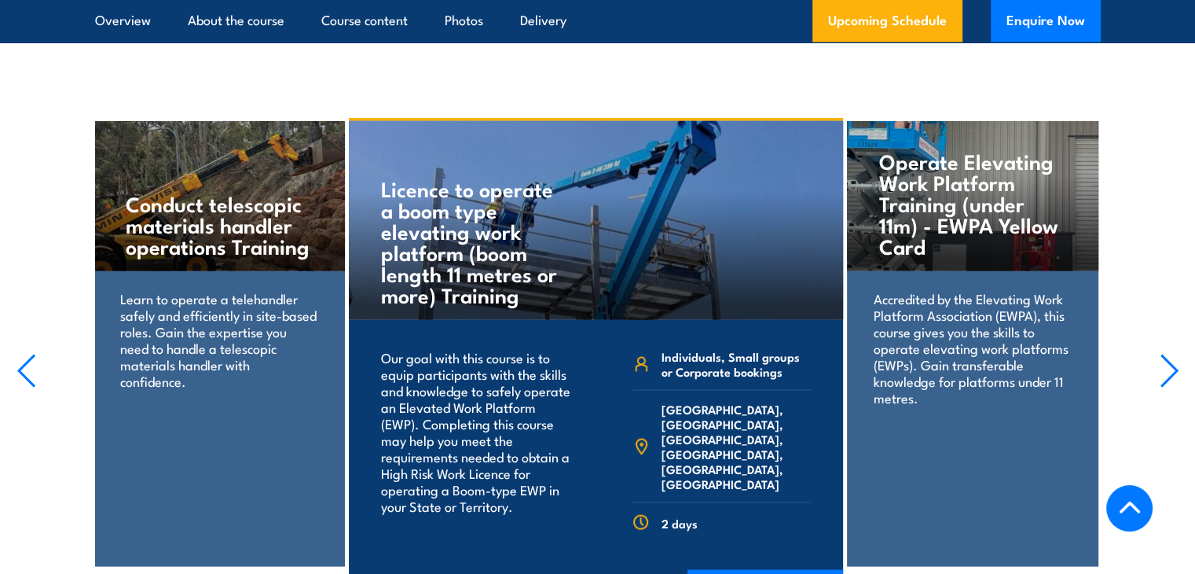
scroll to position [3038, 0]
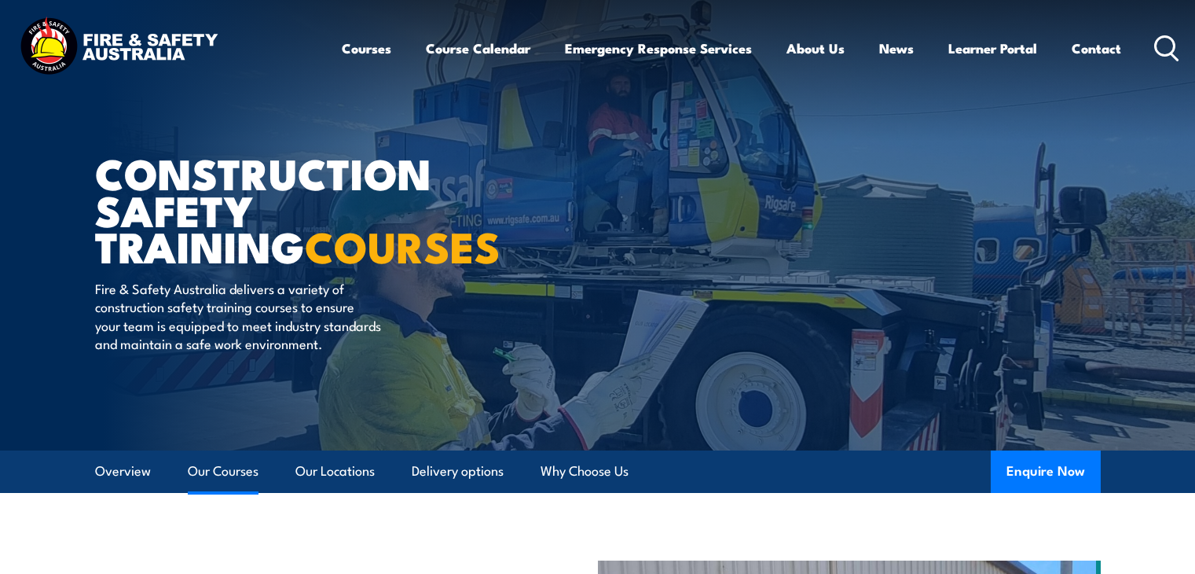
scroll to position [3390, 0]
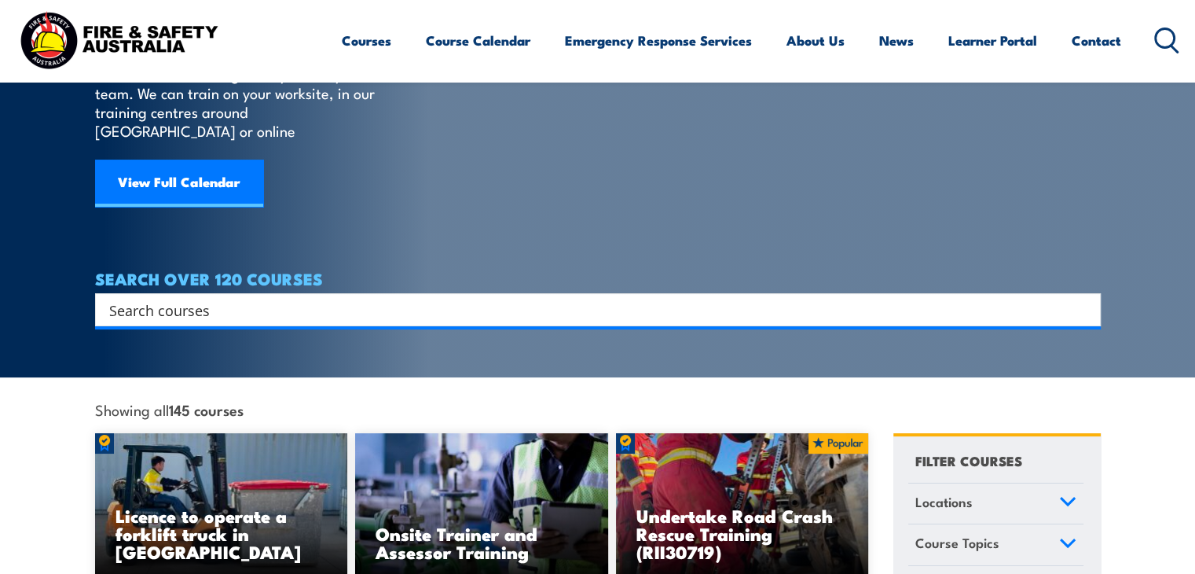
scroll to position [68, 0]
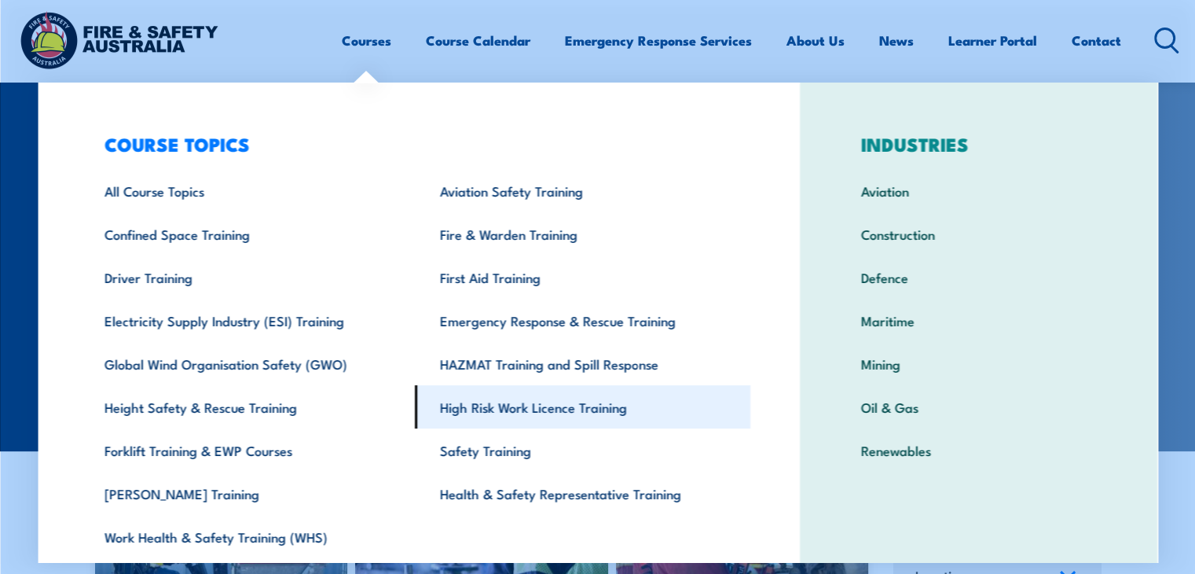
click at [541, 409] on link "High Risk Work Licence Training" at bounding box center [583, 406] width 336 height 43
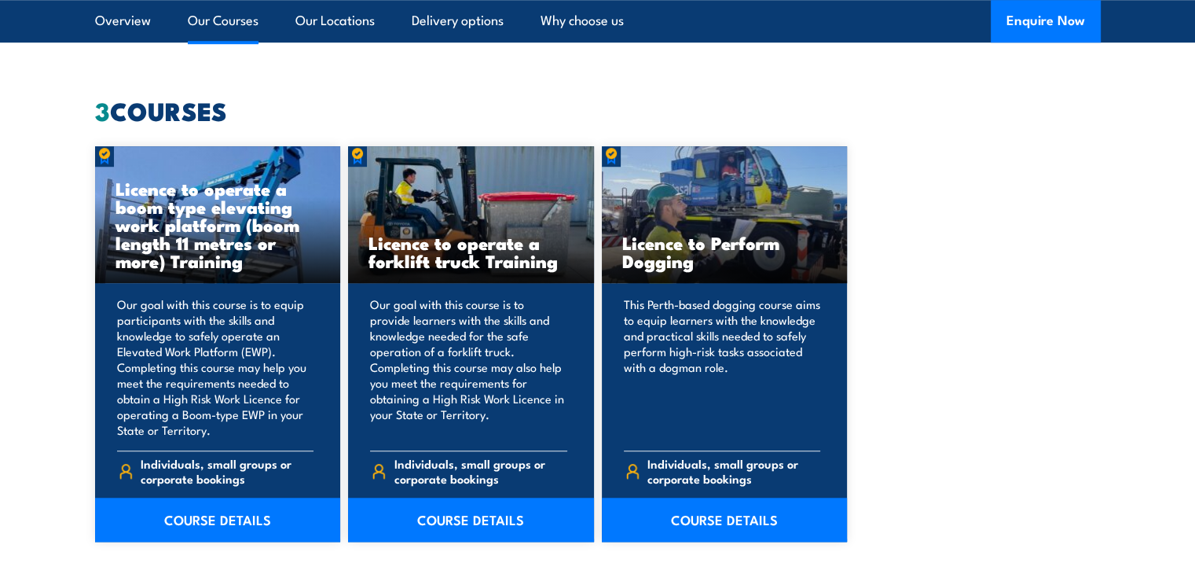
scroll to position [1196, 0]
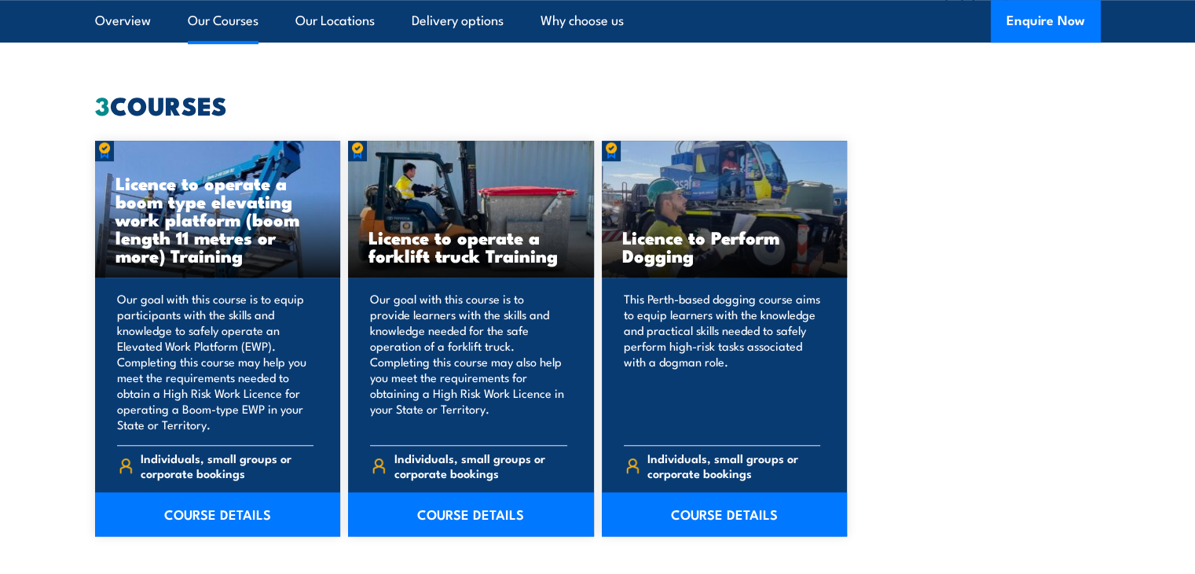
click at [42, 394] on section "3 COURSES Licence to operate a boom type elevating work platform (boom length 1…" at bounding box center [597, 352] width 1195 height 517
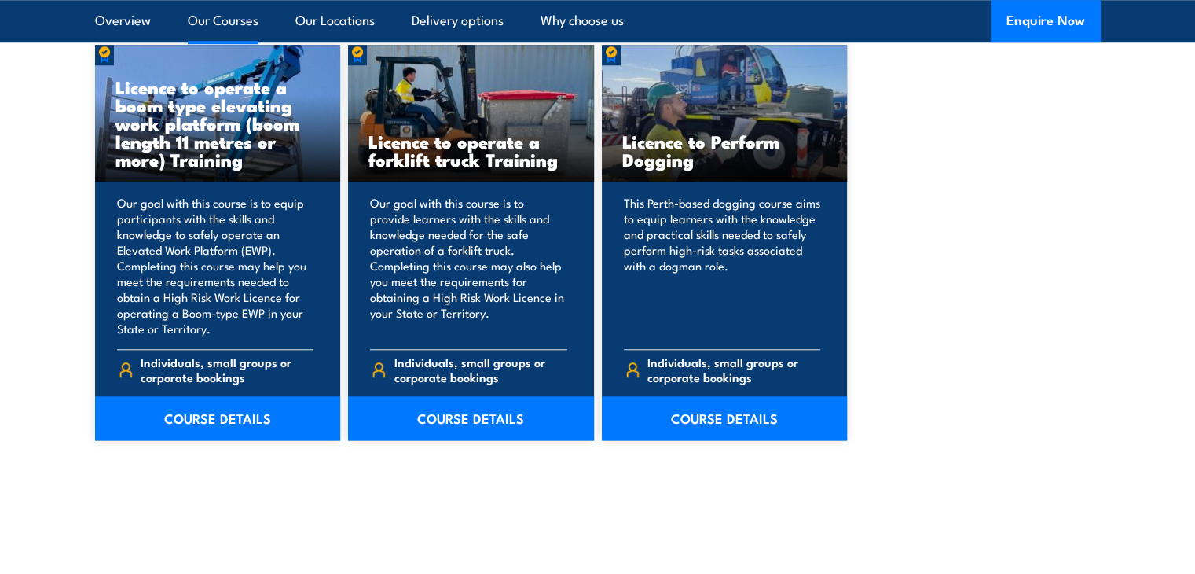
scroll to position [1225, 0]
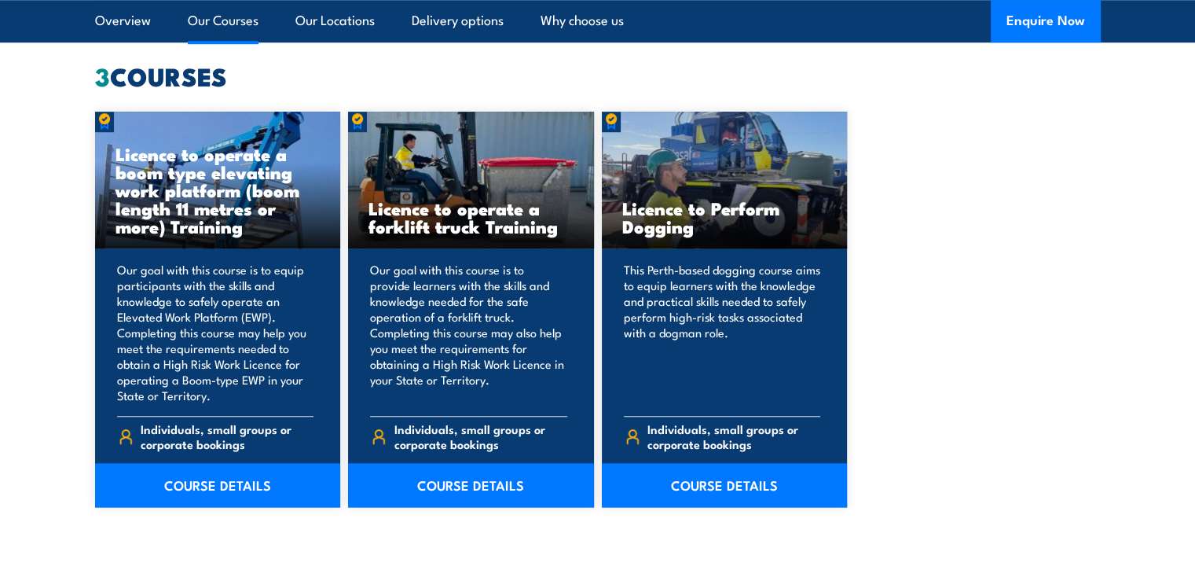
click at [220, 24] on link "Our Courses" at bounding box center [223, 21] width 71 height 42
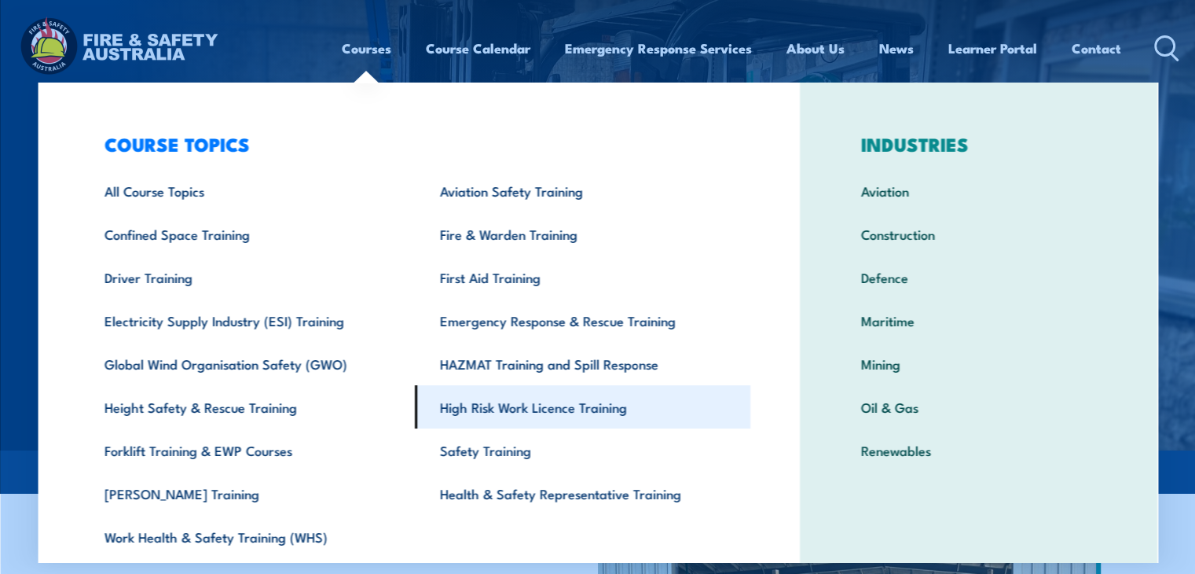
scroll to position [55, 0]
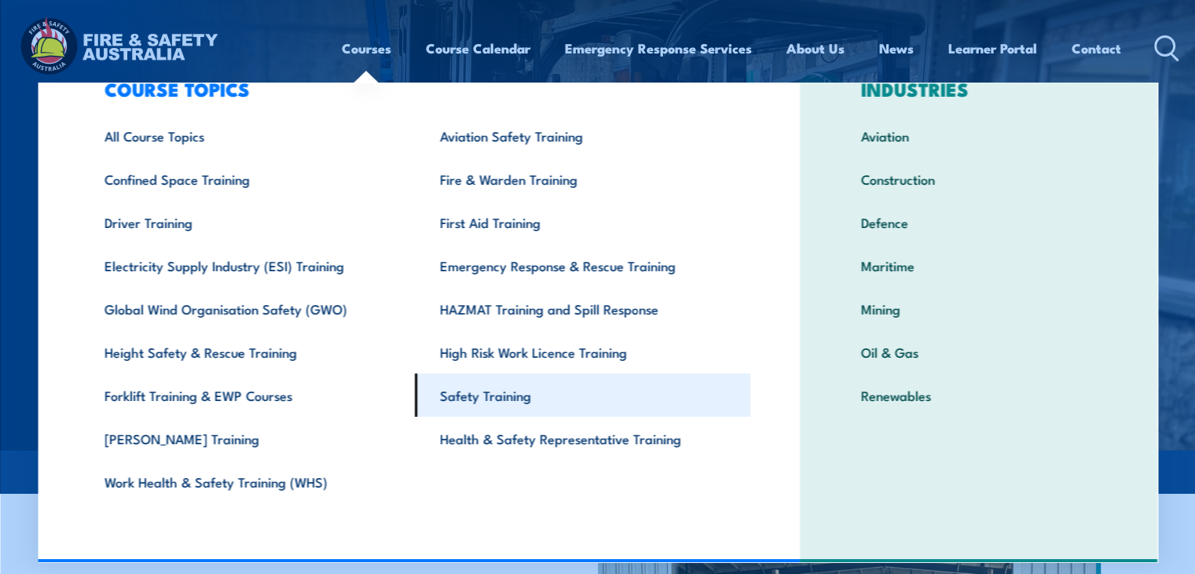
click at [473, 410] on link "Safety Training" at bounding box center [583, 394] width 336 height 43
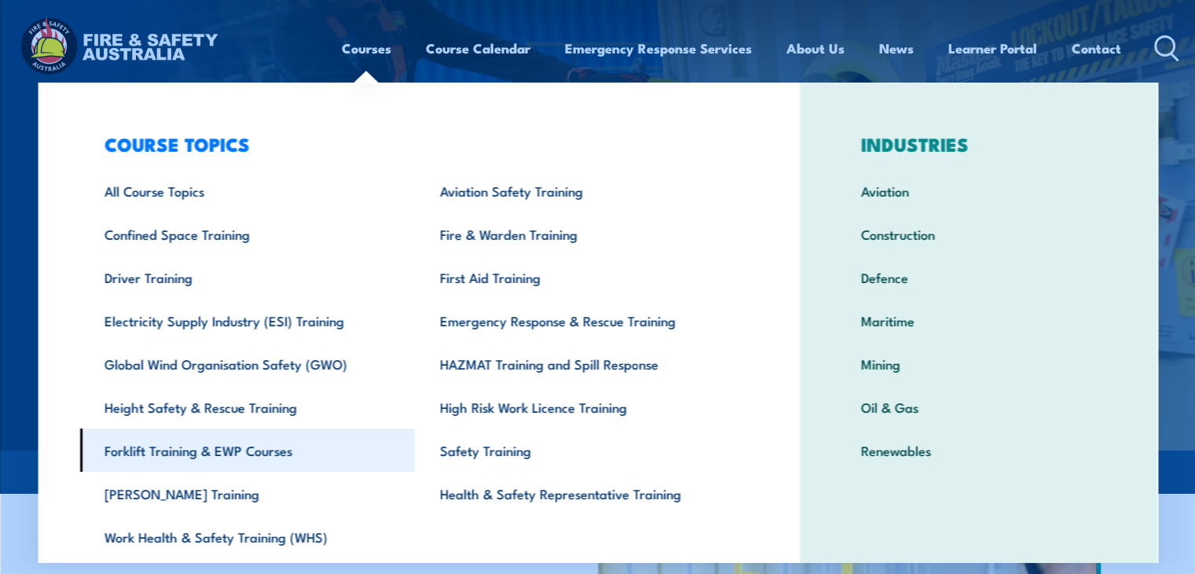
click at [229, 458] on link "Forklift Training & EWP Courses" at bounding box center [247, 449] width 336 height 43
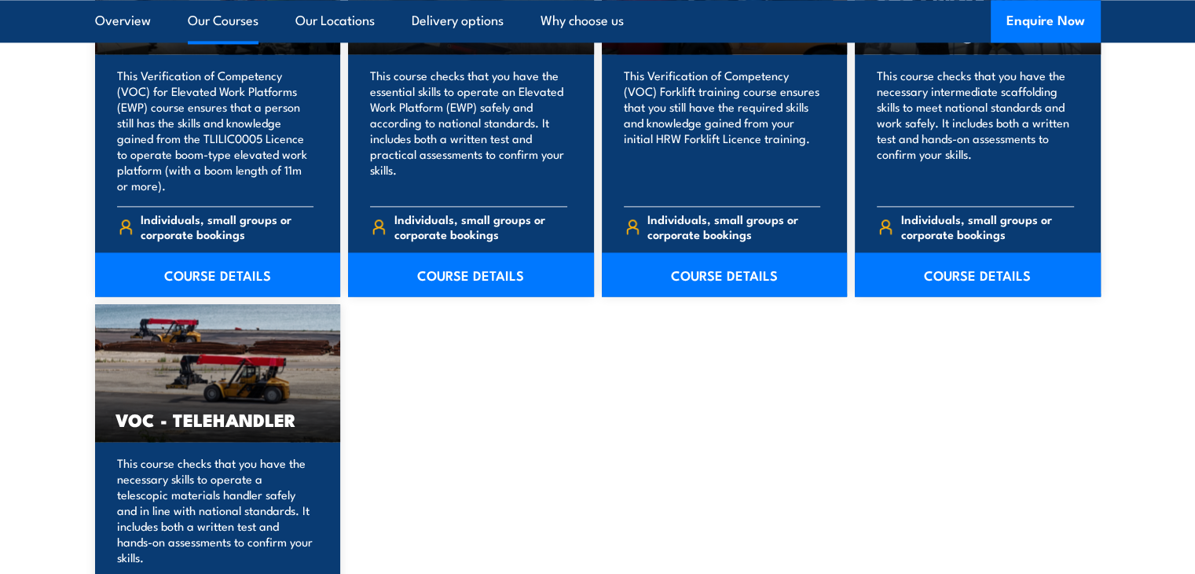
scroll to position [2194, 0]
click at [231, 24] on link "Our Courses" at bounding box center [223, 21] width 71 height 42
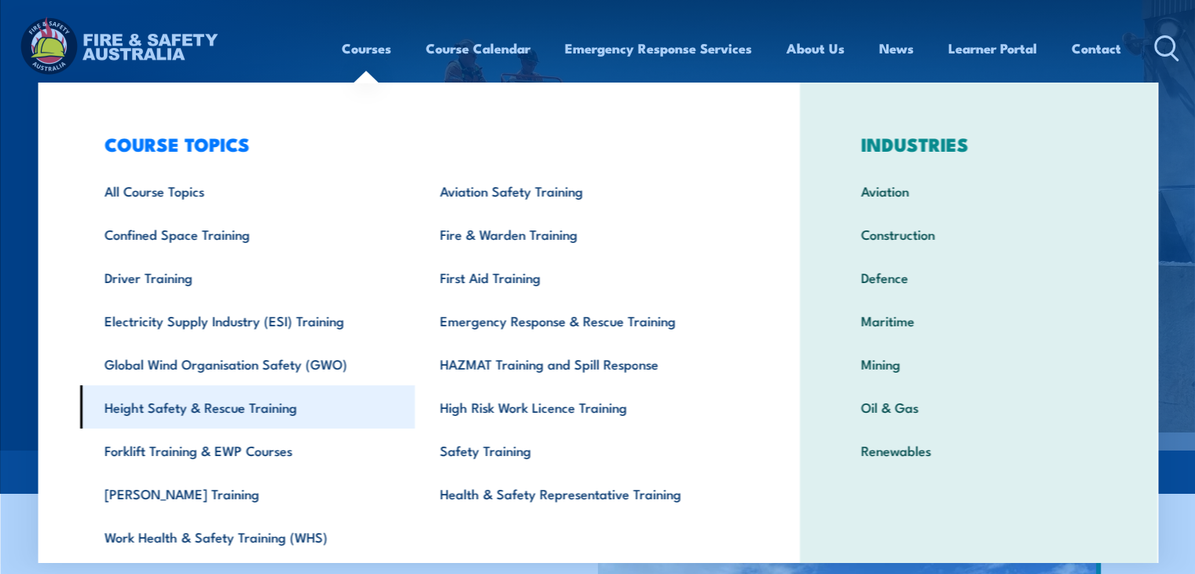
click at [255, 422] on link "Height Safety & Rescue Training" at bounding box center [247, 406] width 336 height 43
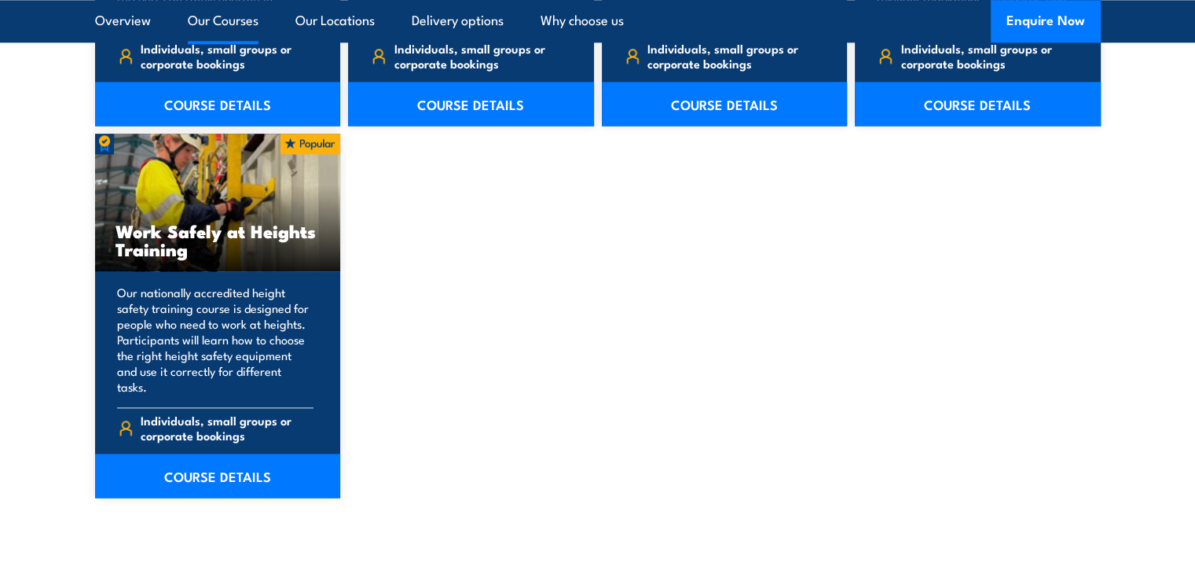
scroll to position [2010, 0]
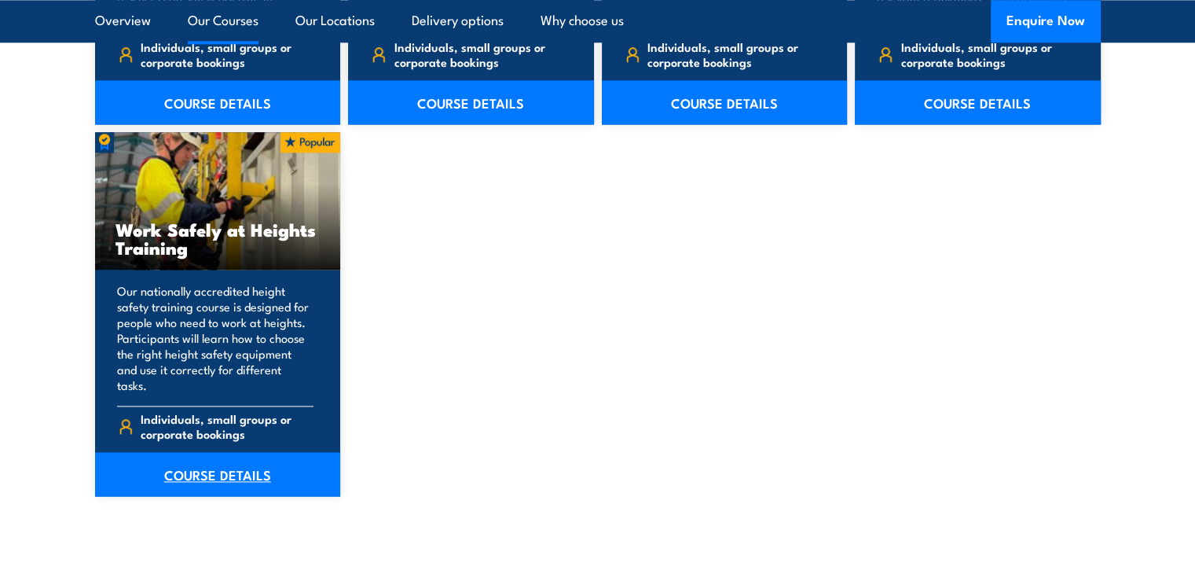
click at [228, 454] on link "COURSE DETAILS" at bounding box center [218, 474] width 246 height 44
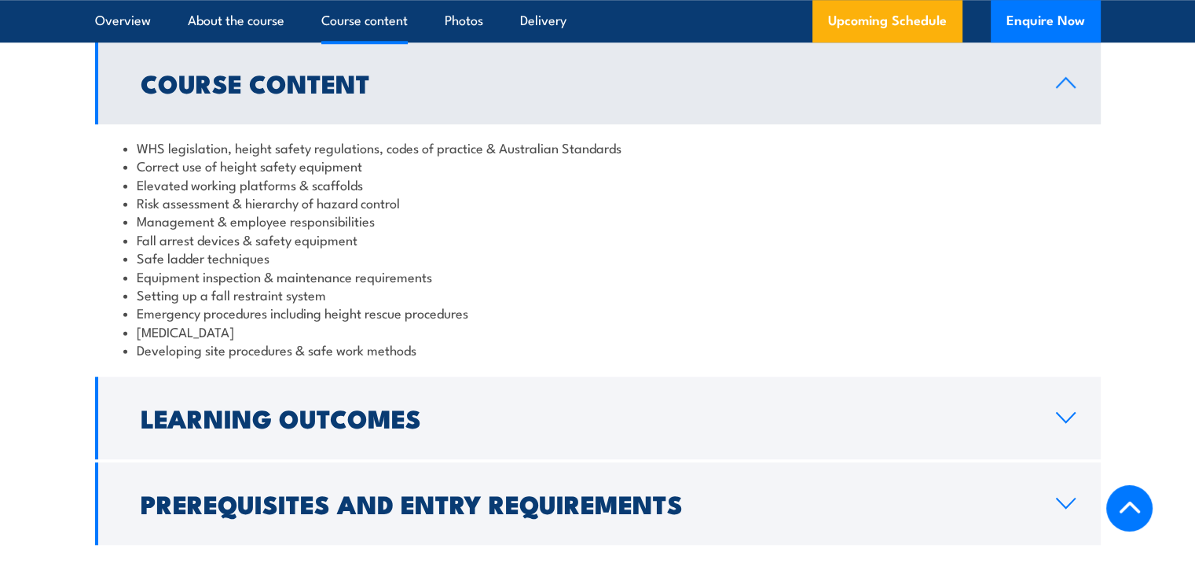
scroll to position [1289, 0]
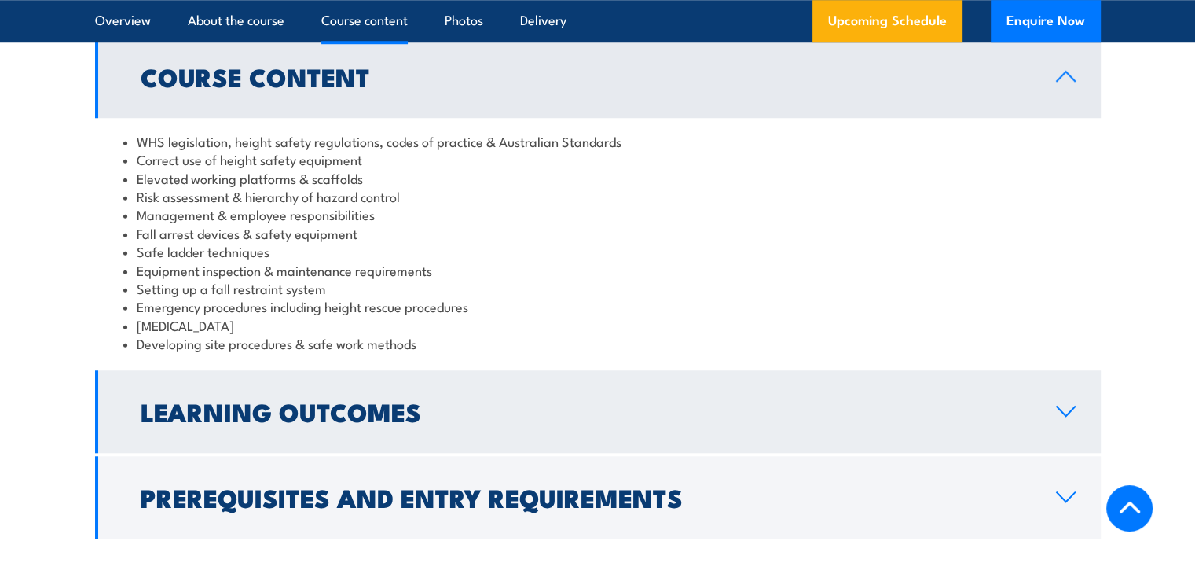
click at [450, 403] on h2 "Learning Outcomes" at bounding box center [586, 411] width 890 height 22
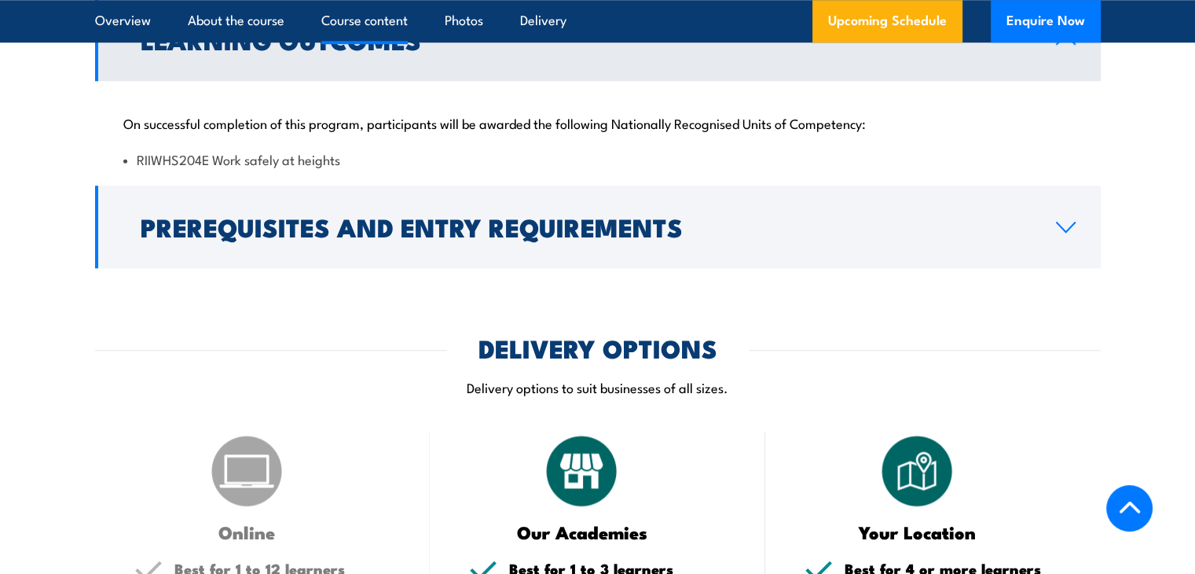
scroll to position [1405, 0]
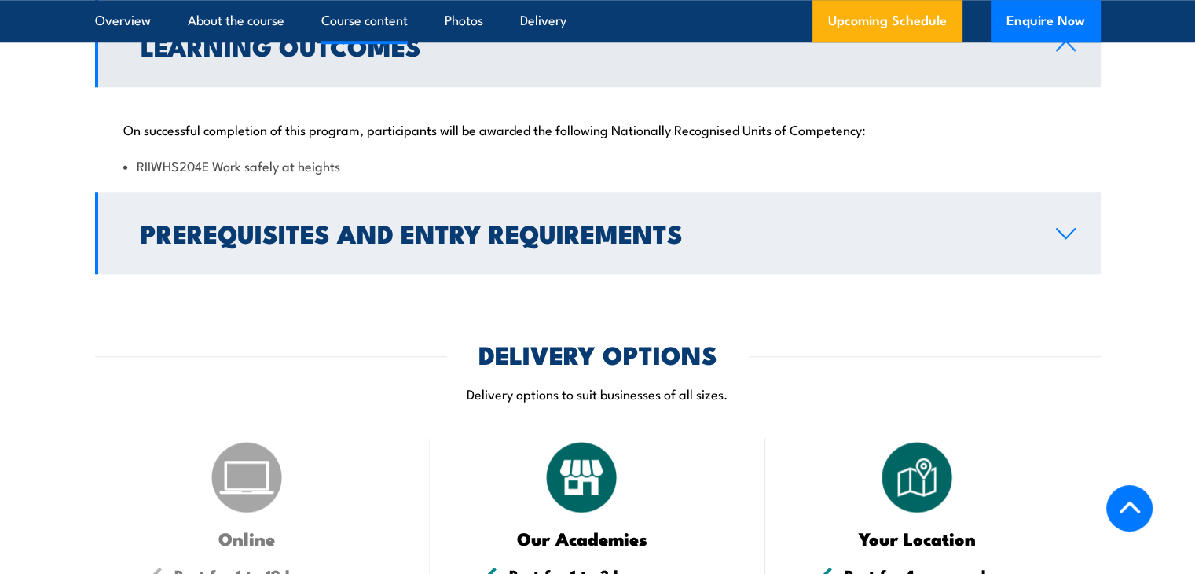
click at [438, 244] on h2 "Prerequisites and Entry Requirements" at bounding box center [586, 233] width 890 height 22
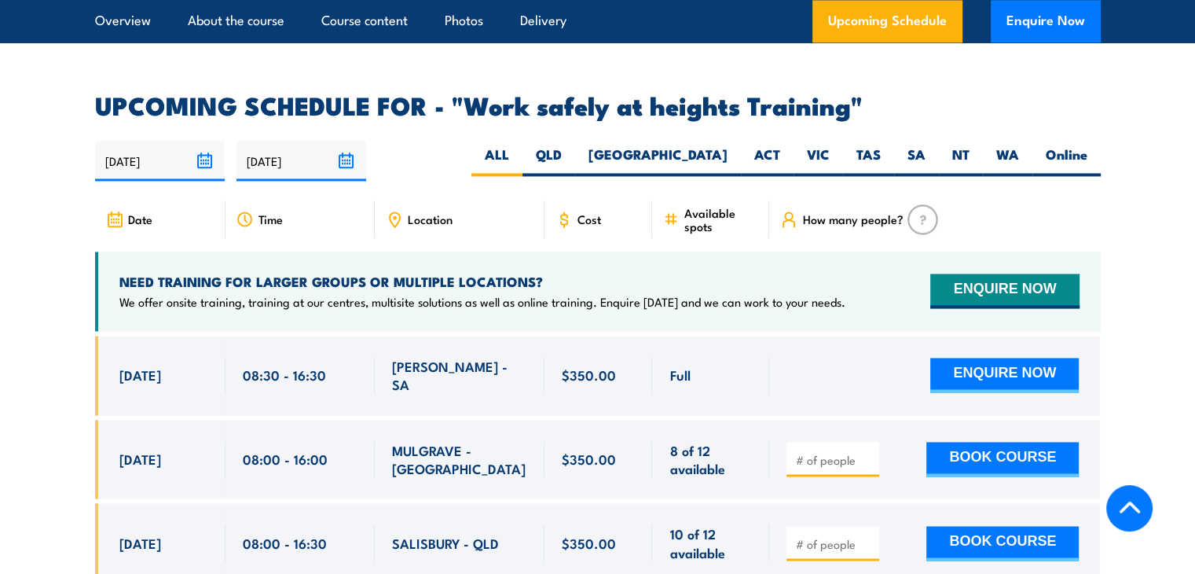
scroll to position [2398, 0]
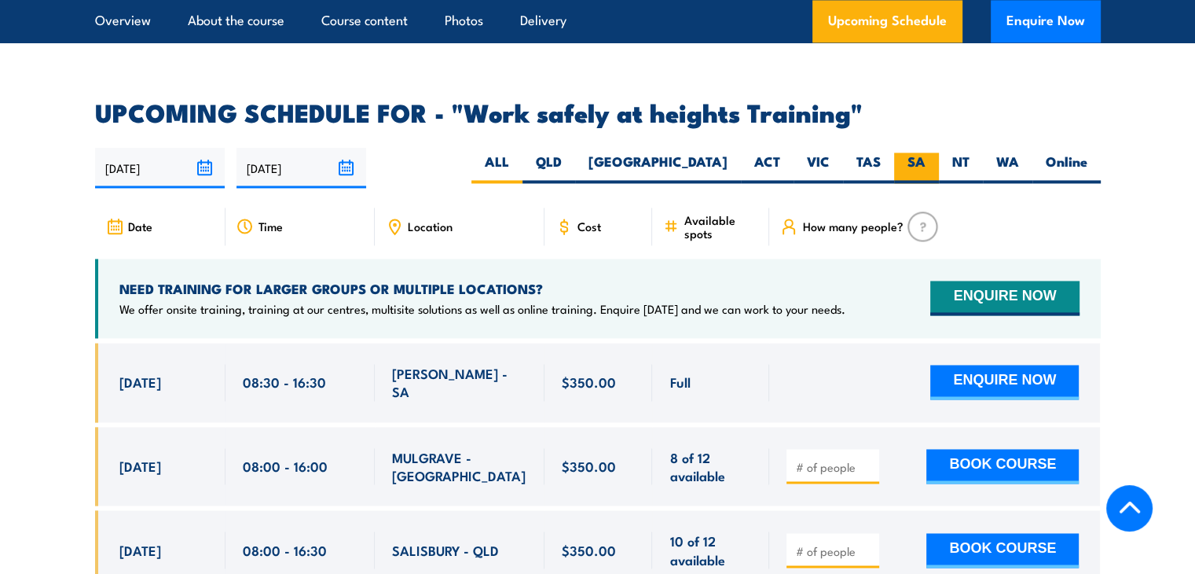
click at [915, 152] on label "SA" at bounding box center [916, 167] width 45 height 31
click at [926, 152] on input "SA" at bounding box center [931, 157] width 10 height 10
radio input "true"
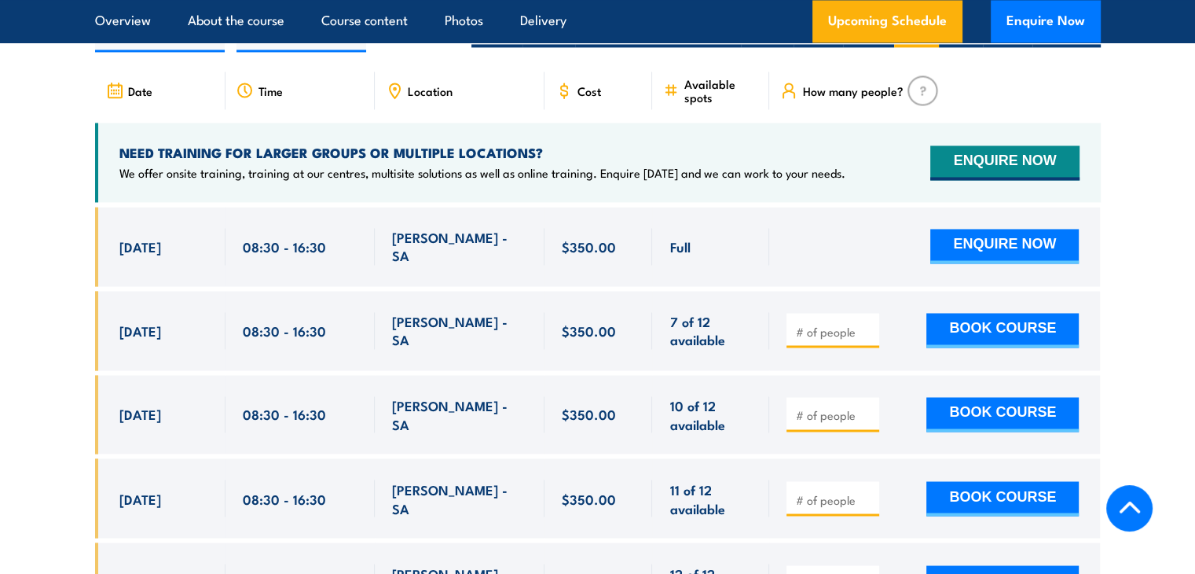
scroll to position [2559, 0]
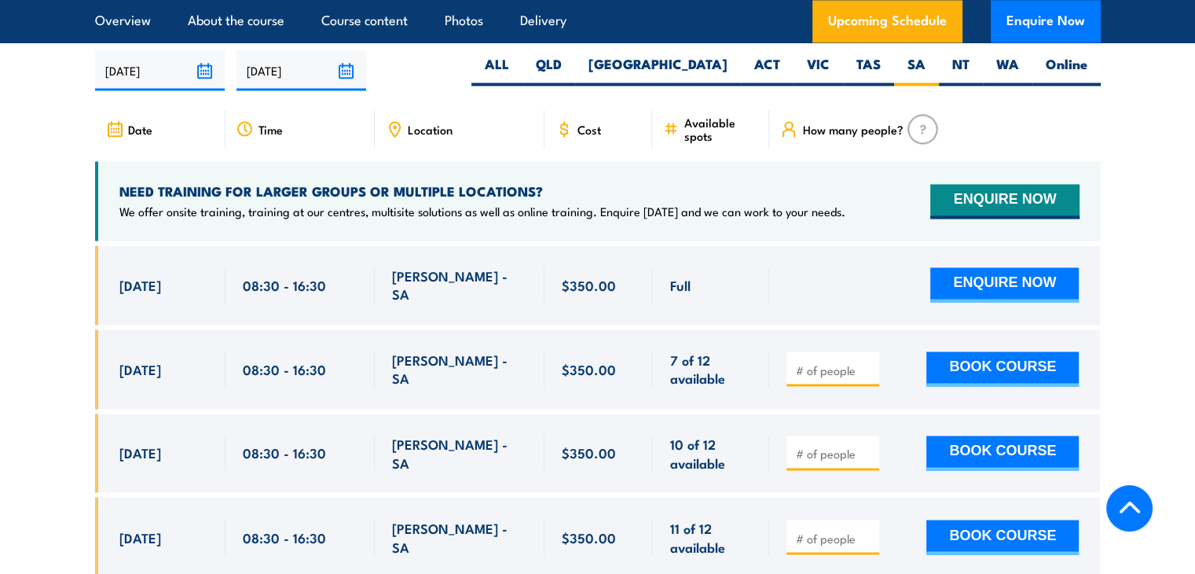
scroll to position [2521, 0]
click at [855, 211] on div "NEED TRAINING FOR LARGER GROUPS OR MULTIPLE LOCATIONS? We offer onsite training…" at bounding box center [598, 200] width 1006 height 79
click at [977, 267] on button "ENQUIRE NOW" at bounding box center [1004, 284] width 149 height 35
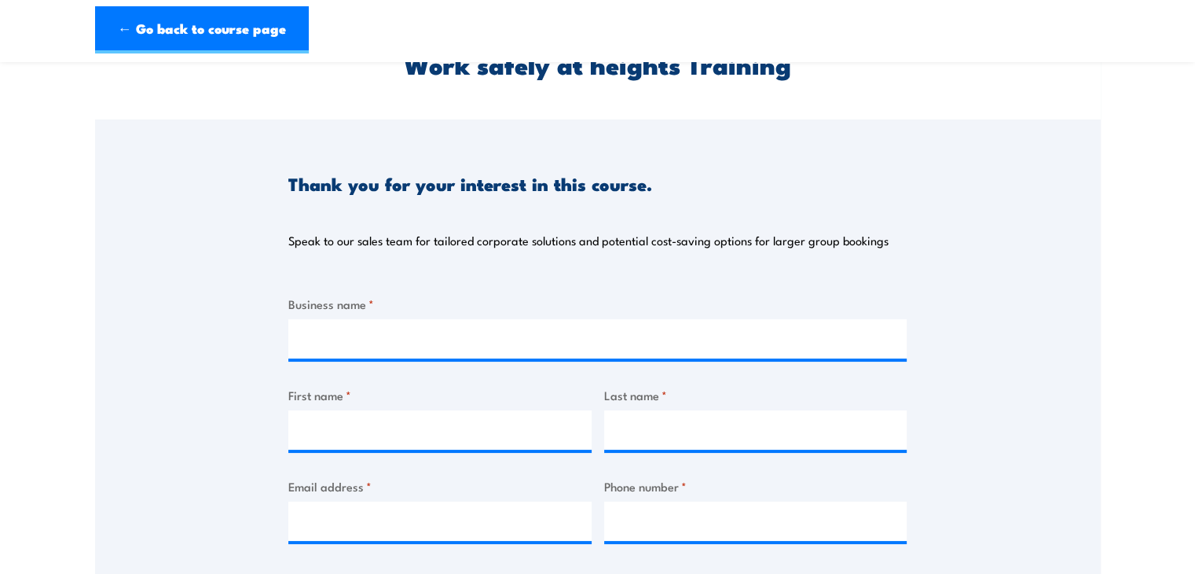
click at [315, 301] on label "Business name *" at bounding box center [597, 304] width 618 height 18
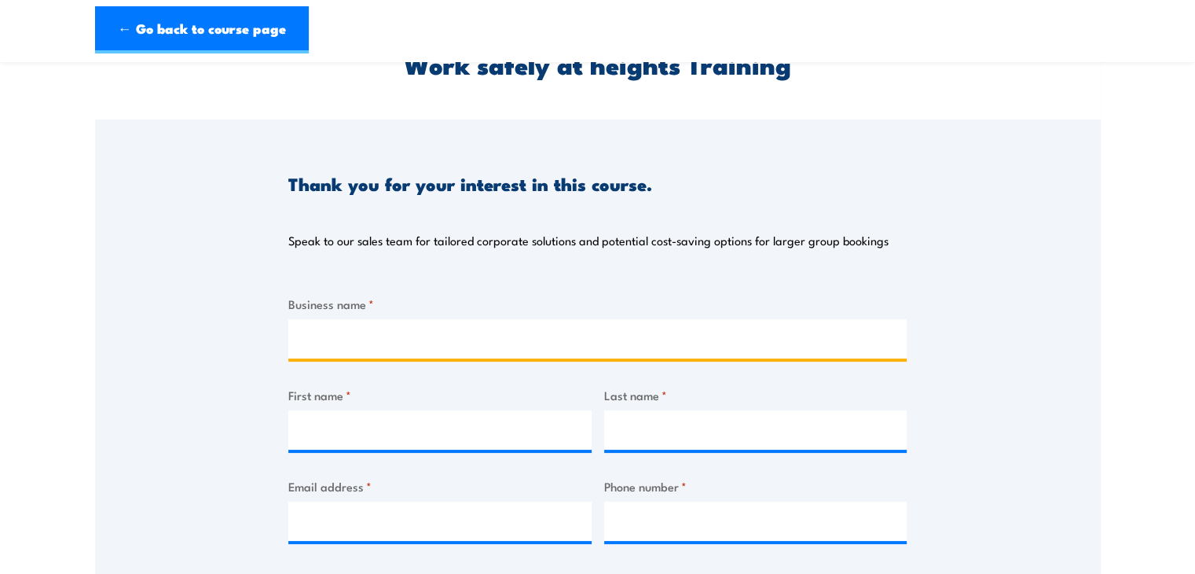
click at [315, 319] on input "Business name *" at bounding box center [597, 338] width 618 height 39
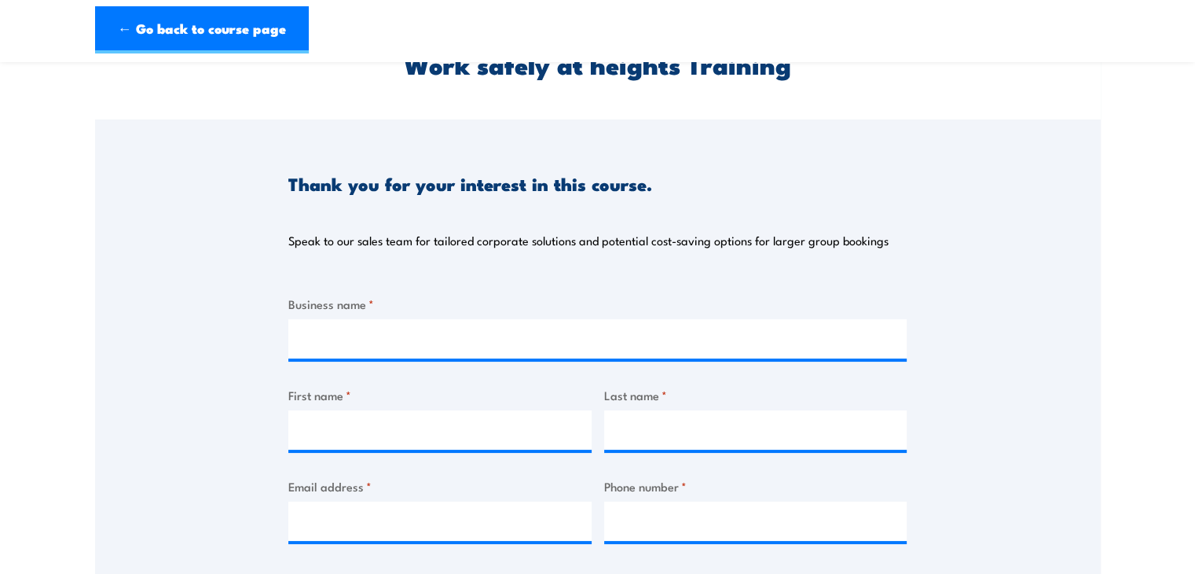
click at [369, 303] on span "*" at bounding box center [372, 303] width 6 height 17
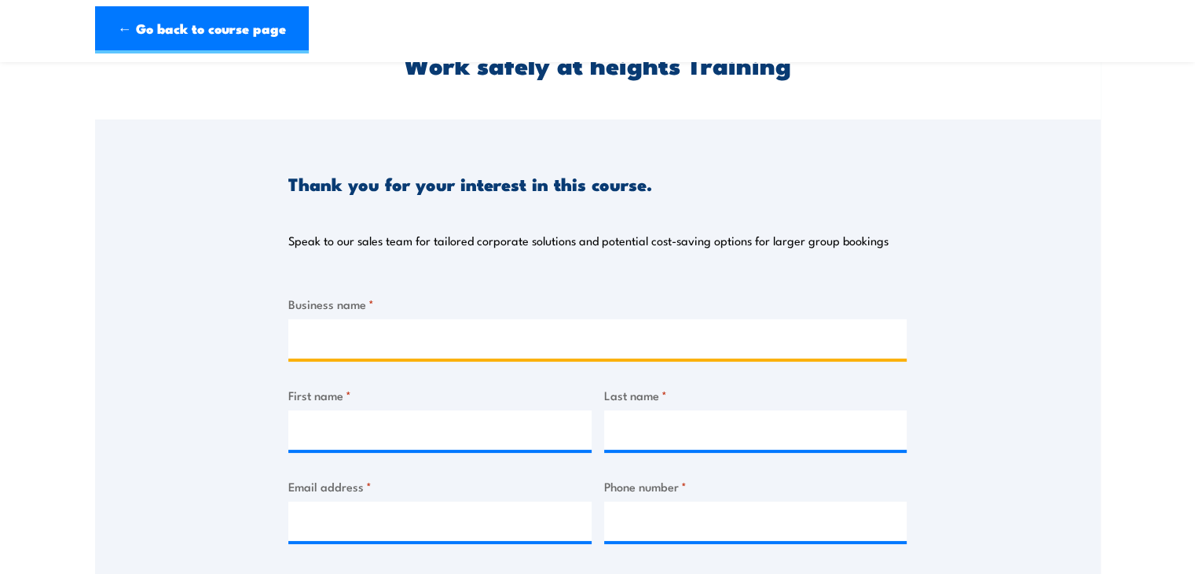
click at [368, 319] on input "Business name *" at bounding box center [597, 338] width 618 height 39
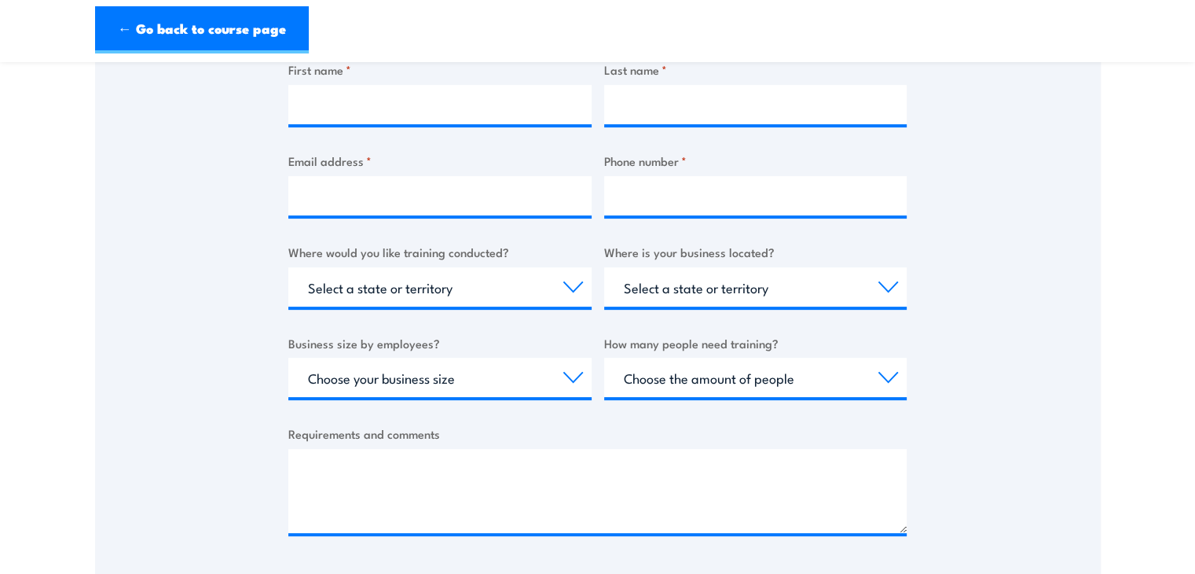
scroll to position [431, 0]
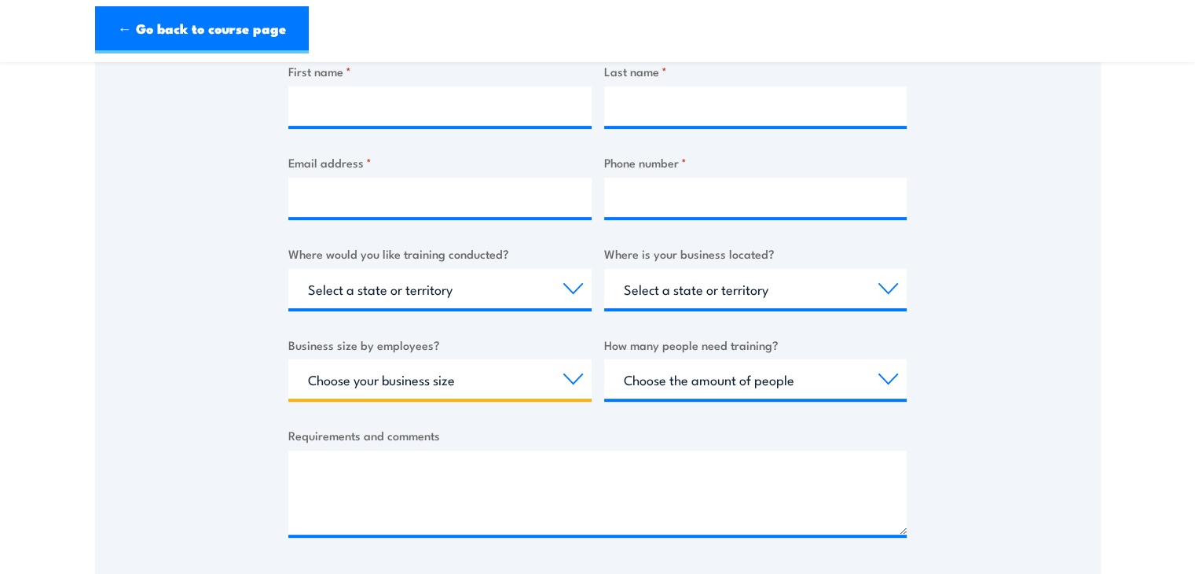
click at [352, 372] on select "Choose your business size 1 to 19 20 to 199 200+" at bounding box center [439, 378] width 303 height 39
select select "1 to 19"
click at [288, 359] on select "Choose your business size 1 to 19 20 to 199 200+" at bounding box center [439, 378] width 303 height 39
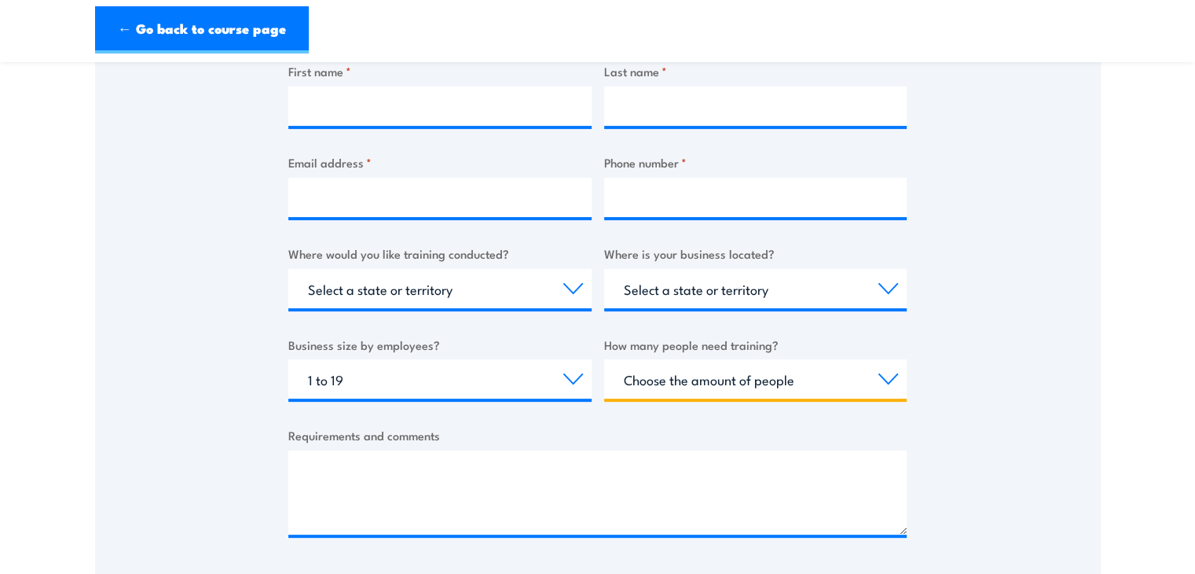
click at [662, 373] on select "Choose the amount of people 1 to 4 5 to 19 20+" at bounding box center [755, 378] width 303 height 39
select select "1 to 4"
click at [604, 359] on select "Choose the amount of people 1 to 4 5 to 19 20+" at bounding box center [755, 378] width 303 height 39
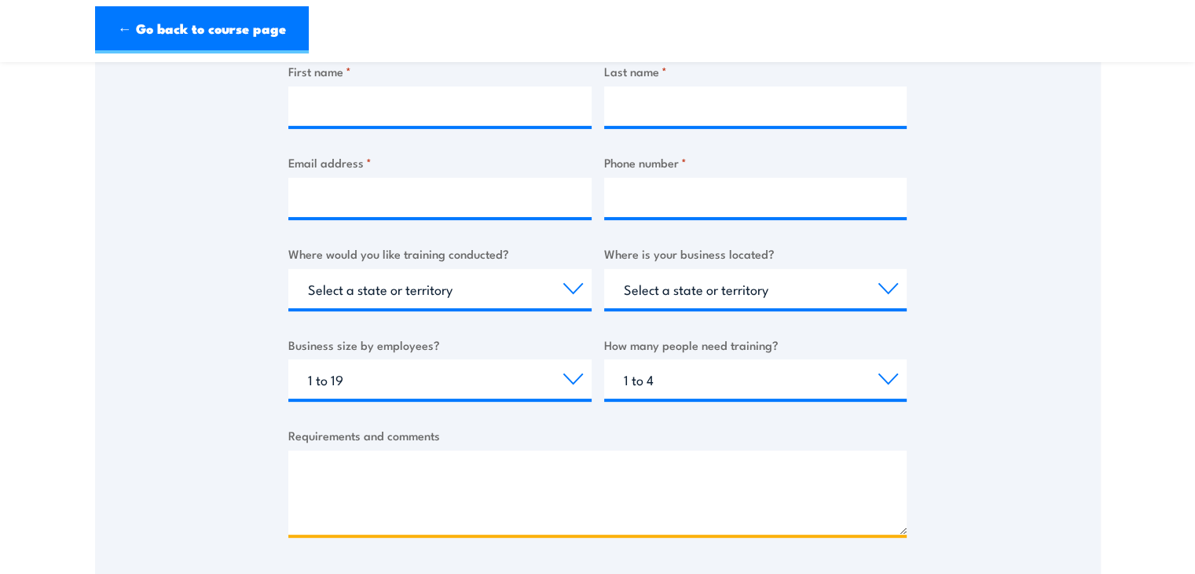
click at [352, 469] on textarea "Requirements and comments" at bounding box center [597, 492] width 618 height 84
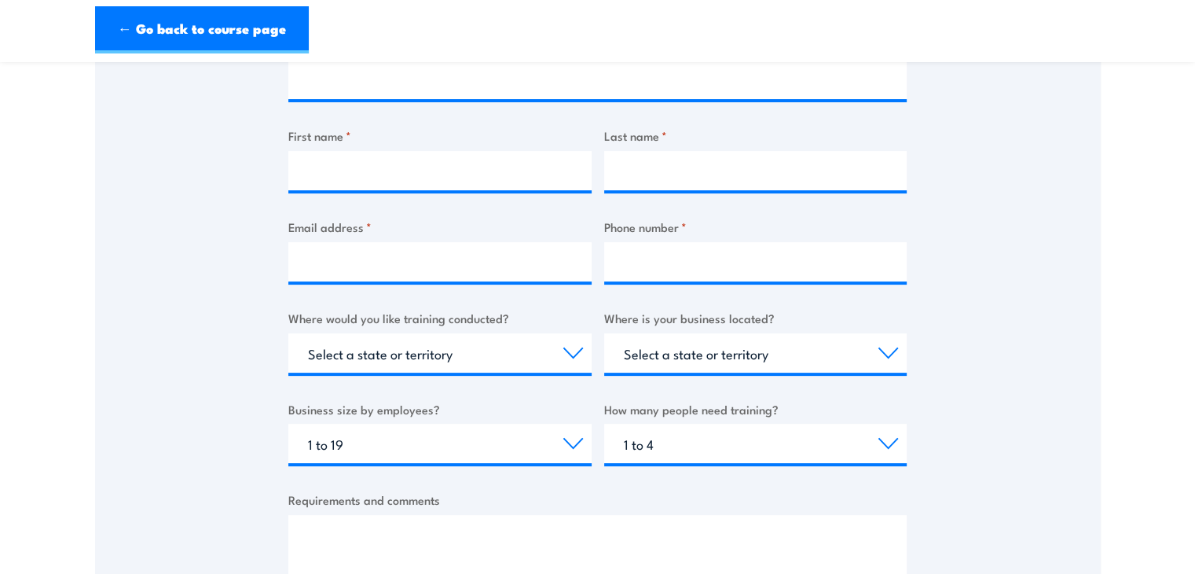
scroll to position [348, 0]
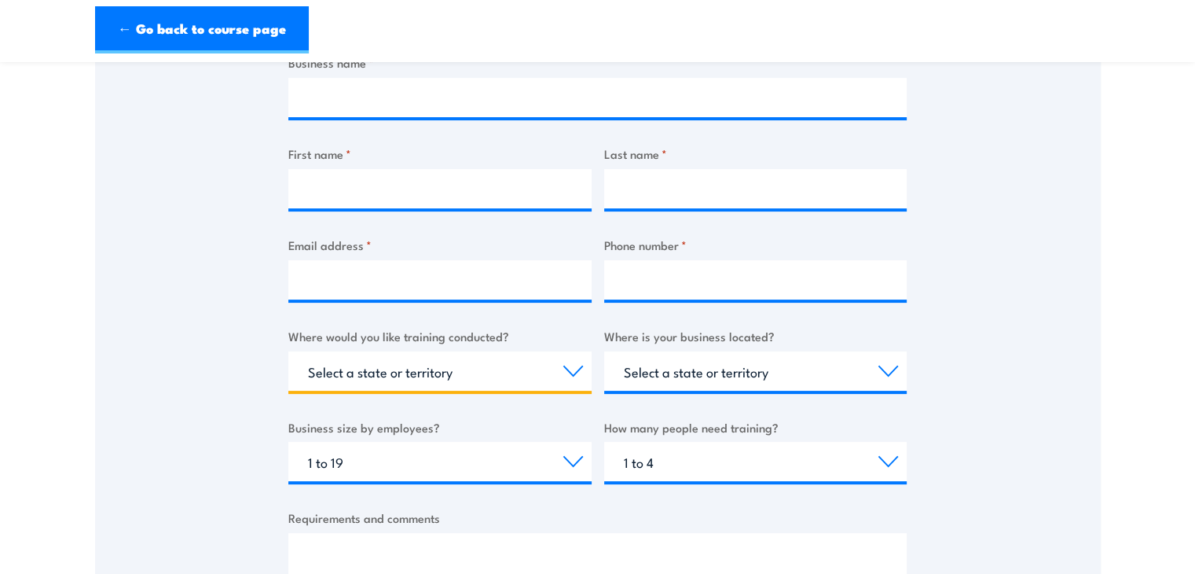
click at [427, 379] on select "Select a state or territory Nationally - multiple locations [GEOGRAPHIC_DATA] […" at bounding box center [439, 370] width 303 height 39
select select "SA"
click at [288, 351] on select "Select a state or territory Nationally - multiple locations [GEOGRAPHIC_DATA] […" at bounding box center [439, 370] width 303 height 39
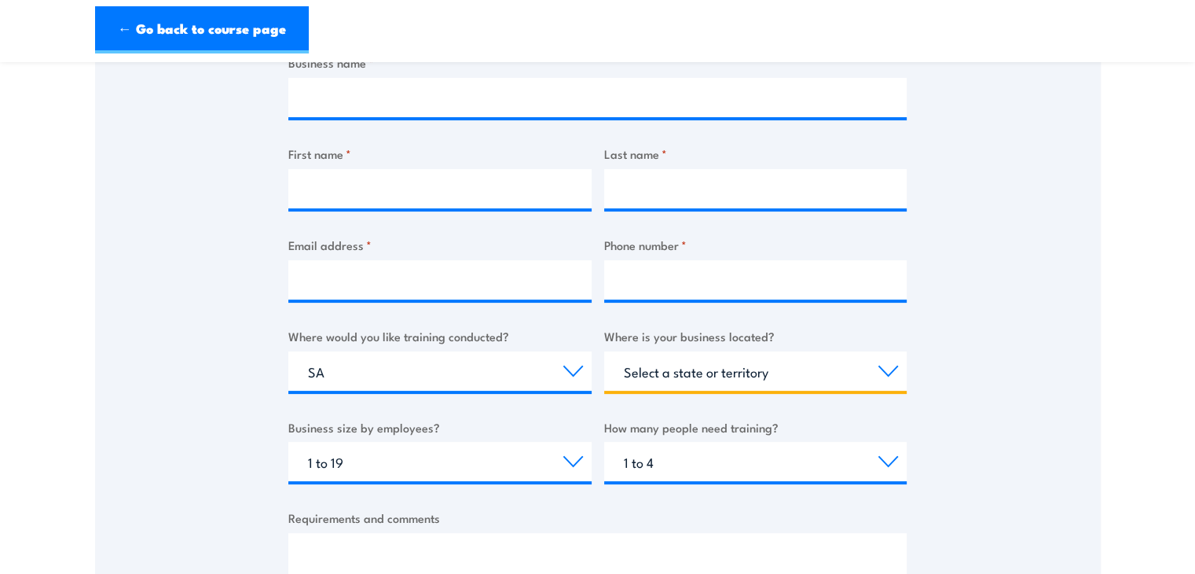
click at [654, 380] on select "Select a state or territory [GEOGRAPHIC_DATA] [GEOGRAPHIC_DATA] [GEOGRAPHIC_DAT…" at bounding box center [755, 370] width 303 height 39
select select "SA"
click at [604, 351] on select "Select a state or territory [GEOGRAPHIC_DATA] [GEOGRAPHIC_DATA] [GEOGRAPHIC_DAT…" at bounding box center [755, 370] width 303 height 39
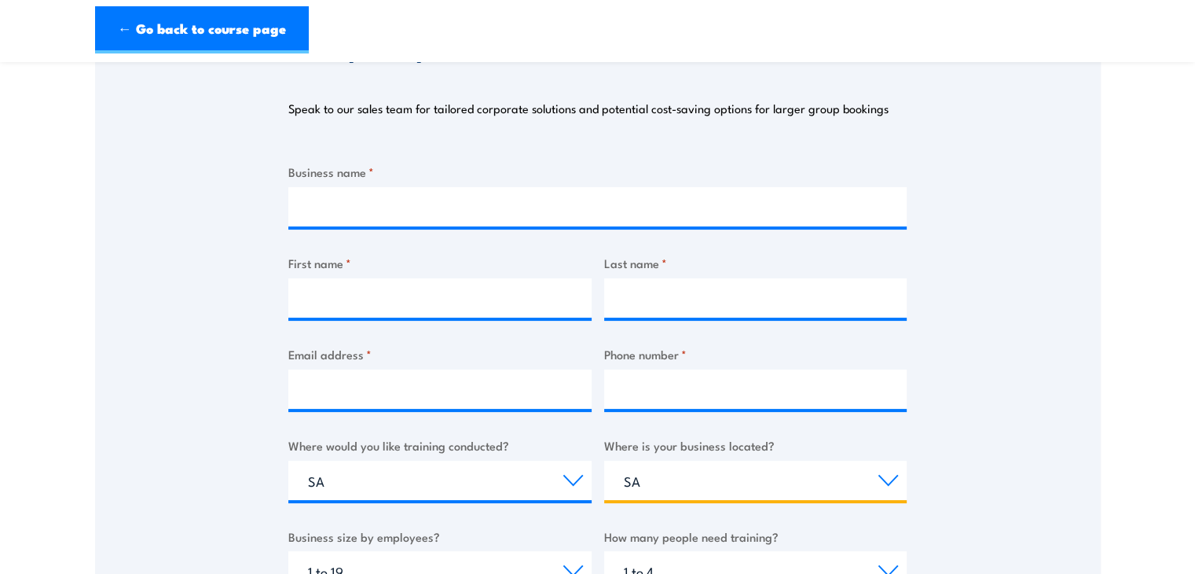
scroll to position [226, 0]
